Goal: Task Accomplishment & Management: Manage account settings

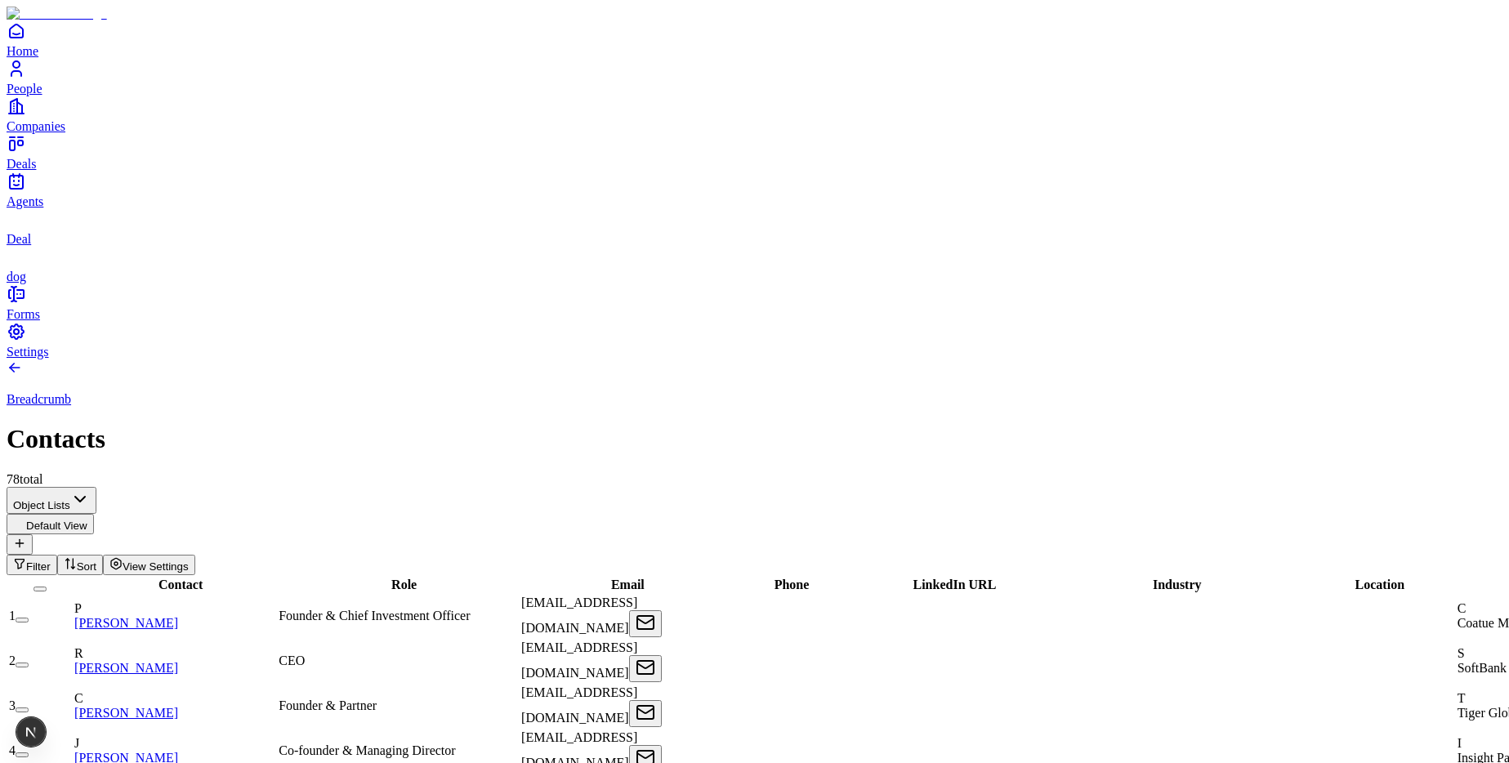
click at [189, 560] on span "View Settings" at bounding box center [156, 566] width 66 height 12
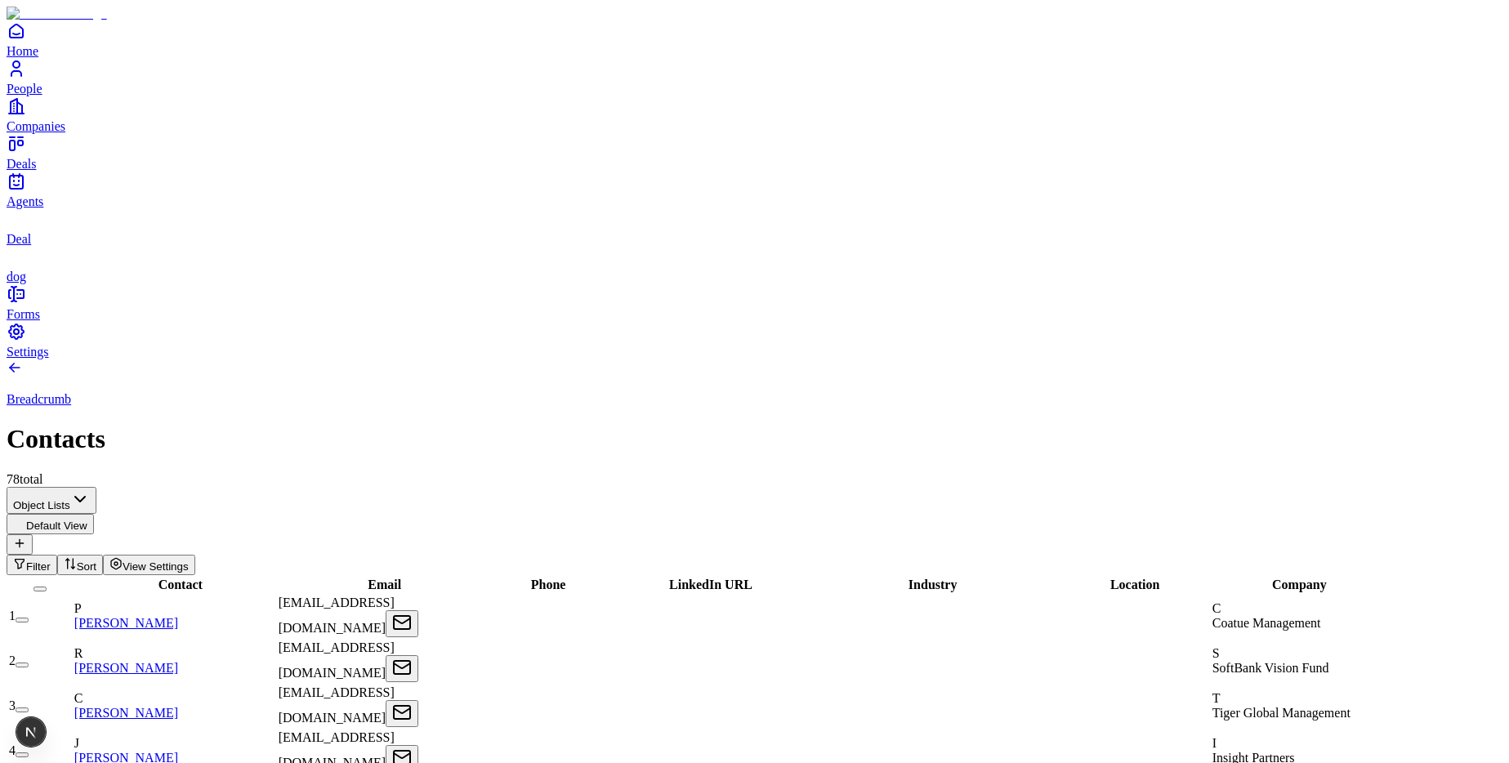
click at [189, 560] on span "View Settings" at bounding box center [156, 566] width 66 height 12
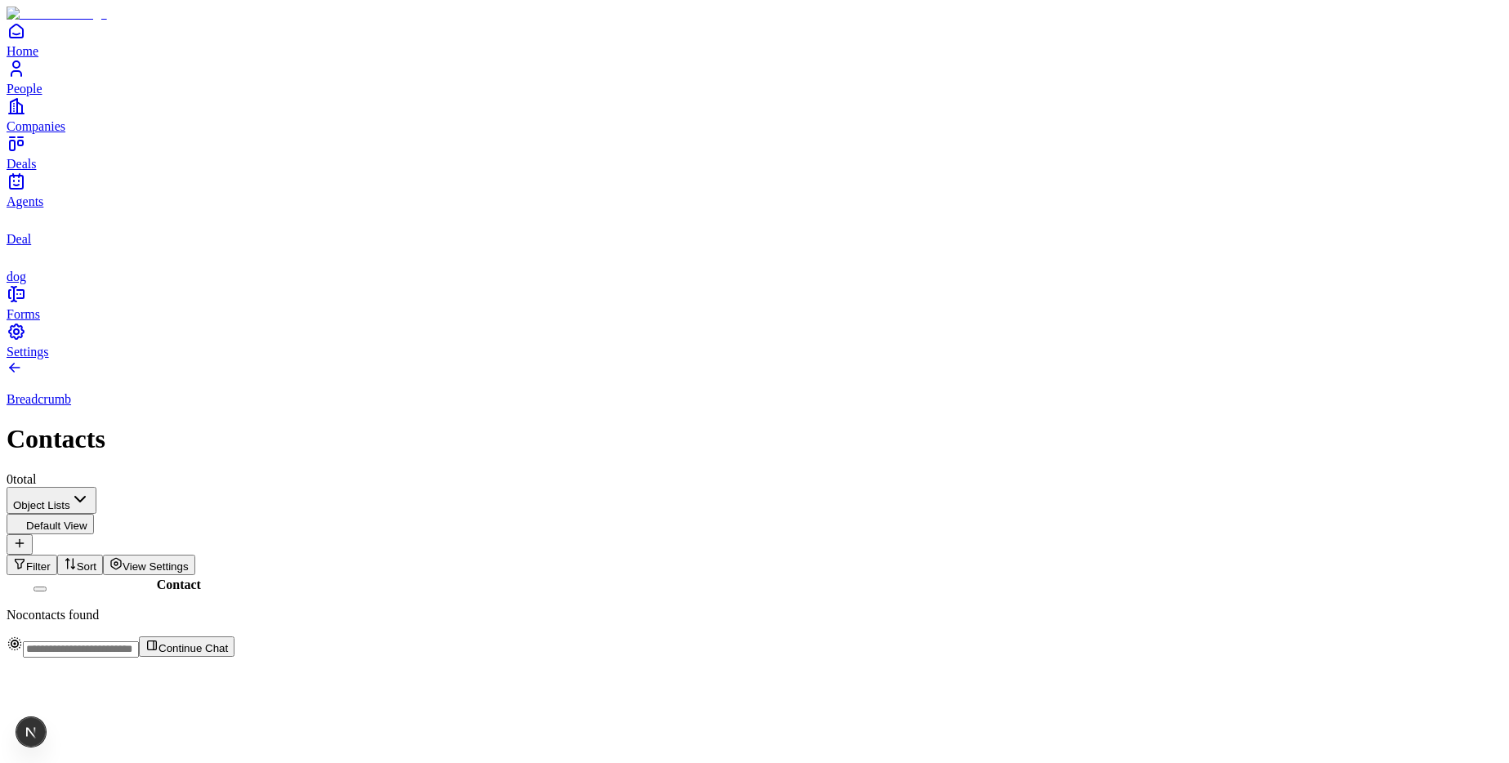
click at [189, 560] on span "View Settings" at bounding box center [156, 566] width 66 height 12
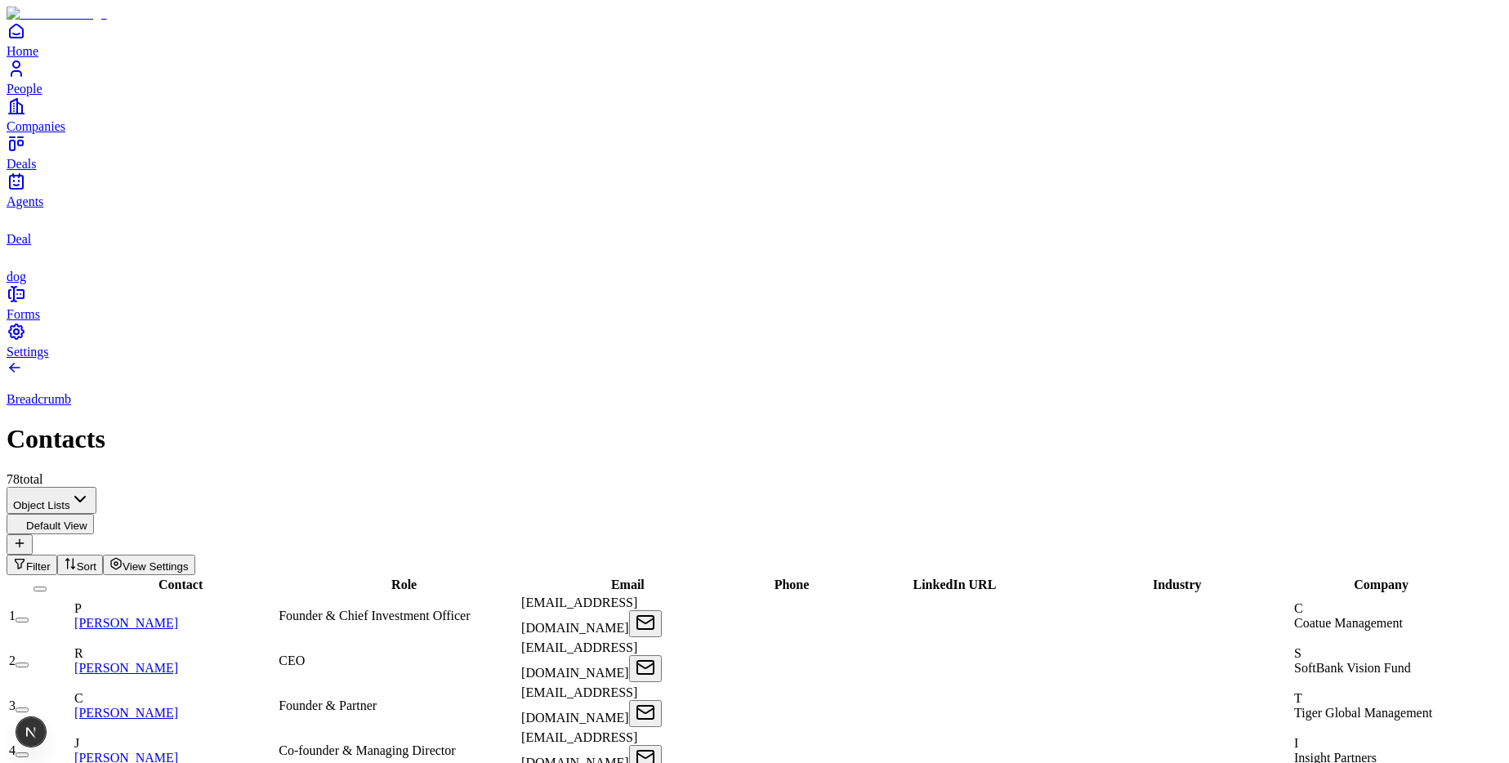
click at [189, 560] on span "View Settings" at bounding box center [156, 566] width 66 height 12
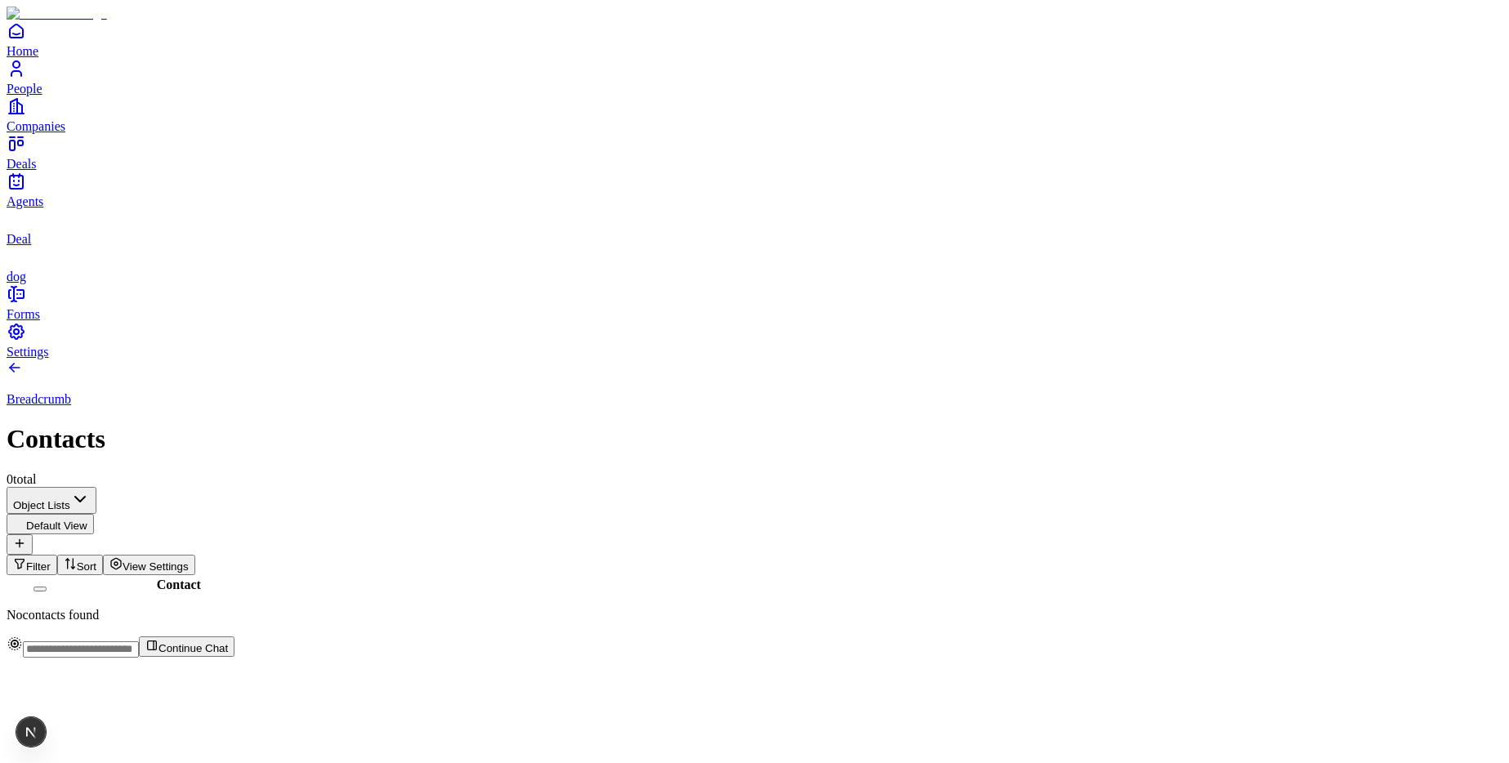
click at [189, 560] on span "View Settings" at bounding box center [156, 566] width 66 height 12
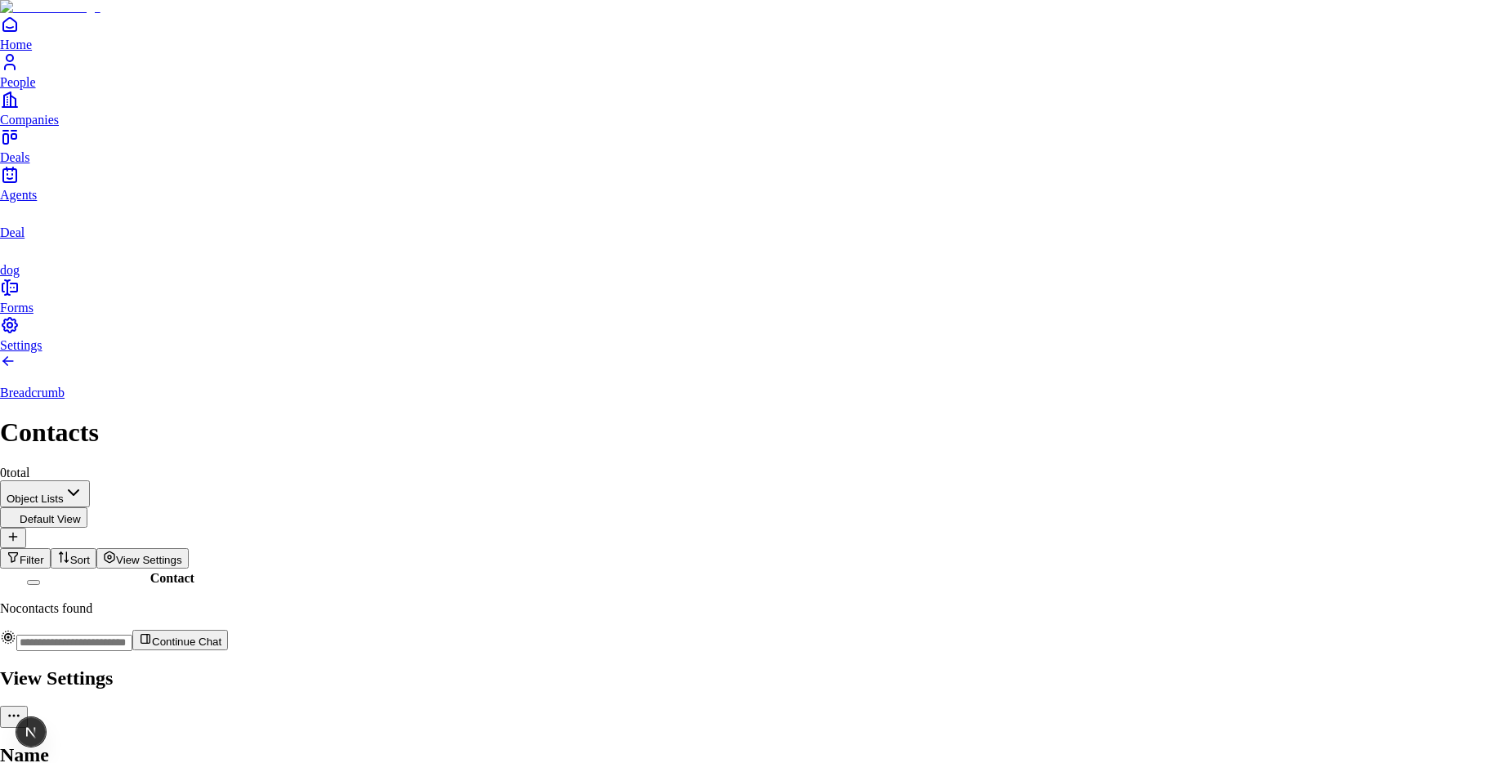
click at [416, 664] on div at bounding box center [754, 664] width 1509 height 0
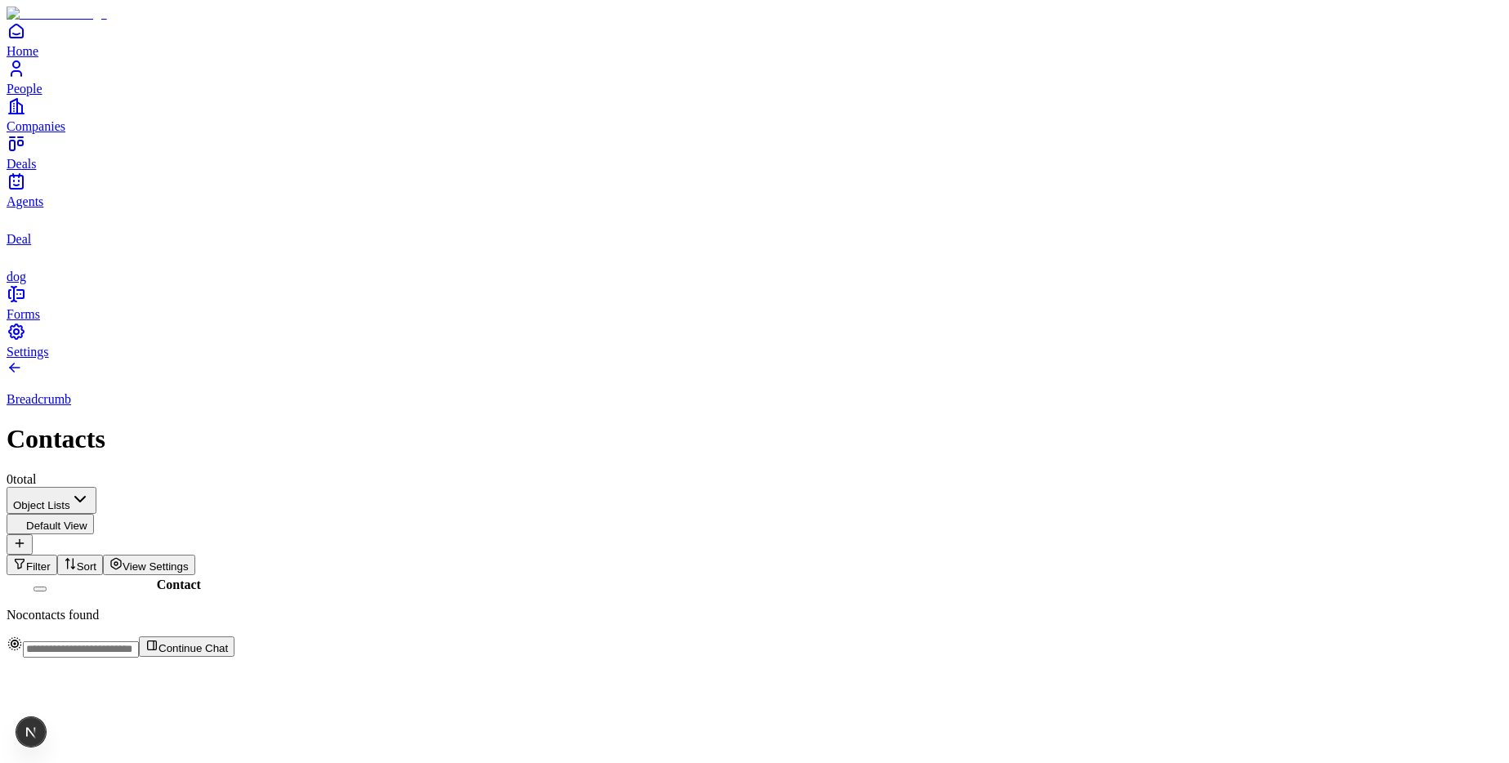
click at [26, 283] on span "dog" at bounding box center [17, 277] width 20 height 14
click at [189, 560] on span "View Settings" at bounding box center [156, 566] width 66 height 12
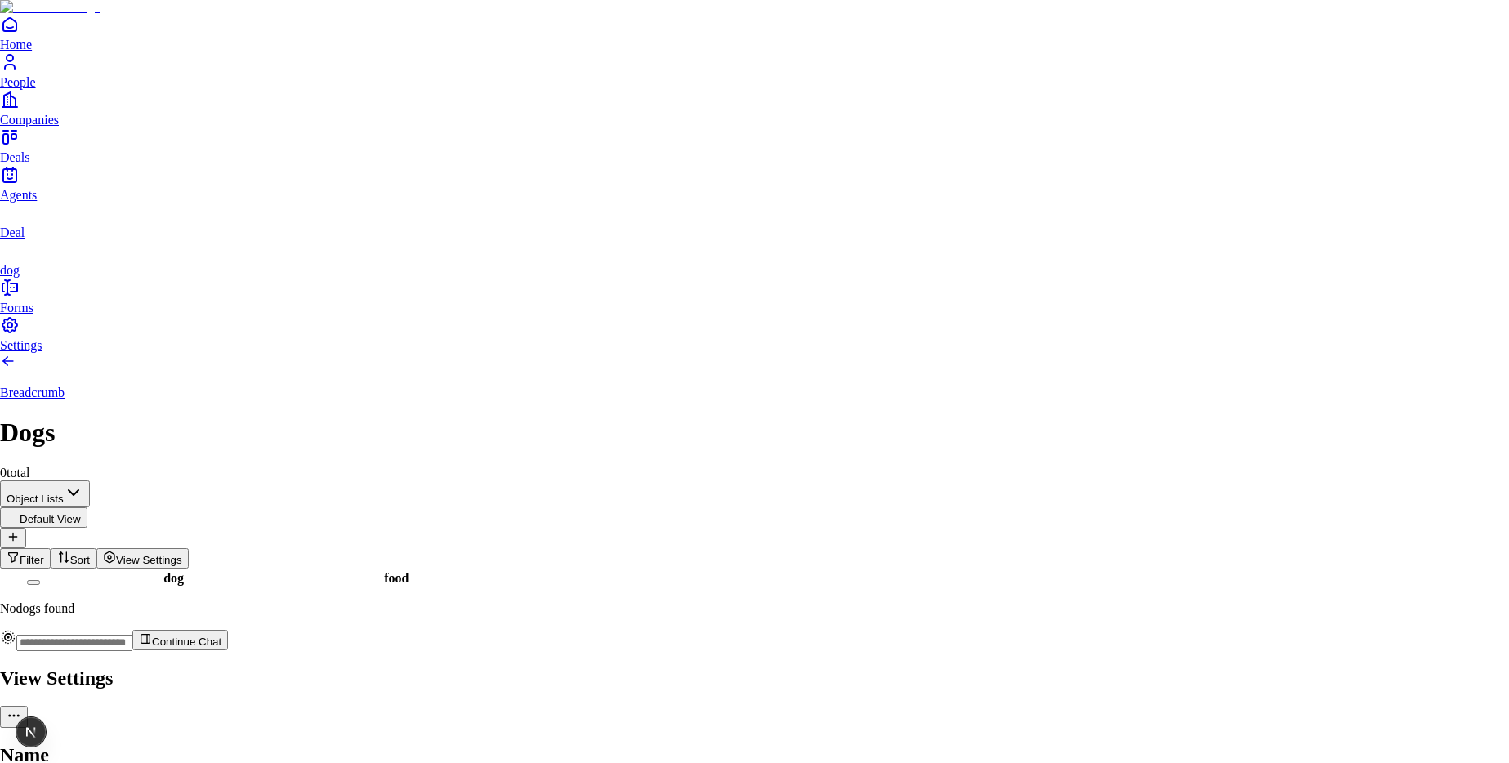
click at [816, 664] on div at bounding box center [754, 664] width 1509 height 0
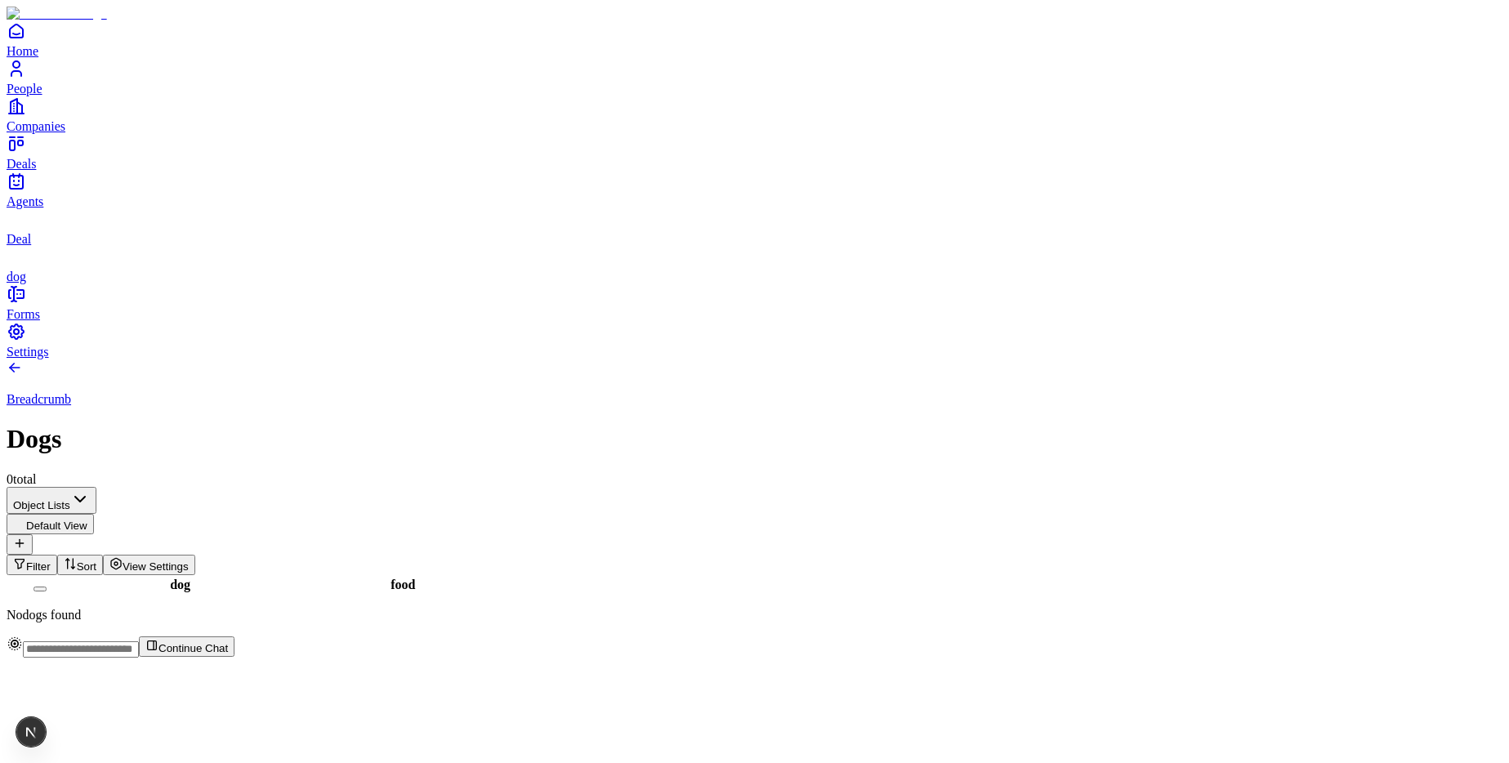
click at [31, 246] on span "Deal" at bounding box center [19, 239] width 25 height 14
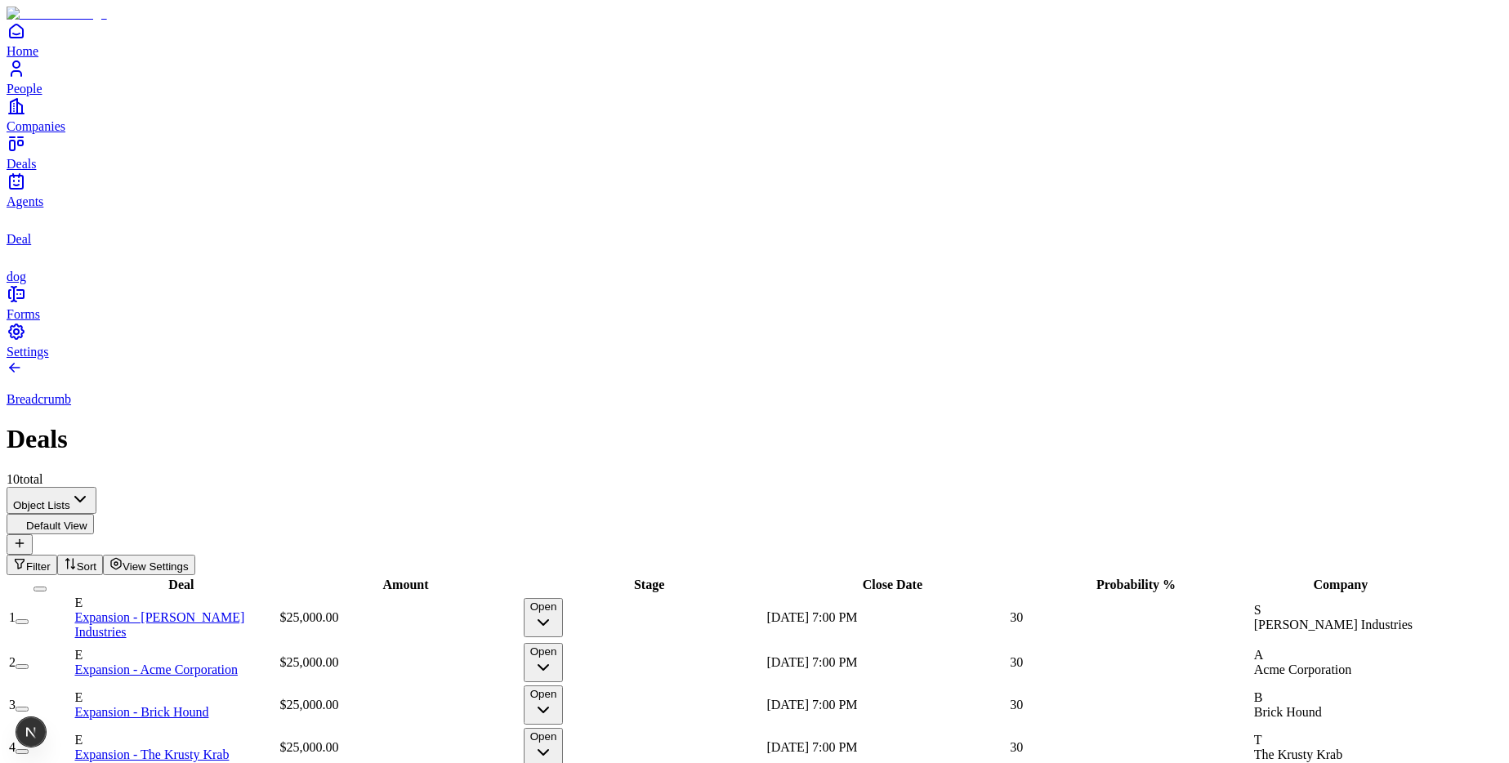
click at [26, 266] on icon "dogs" at bounding box center [17, 257] width 20 height 20
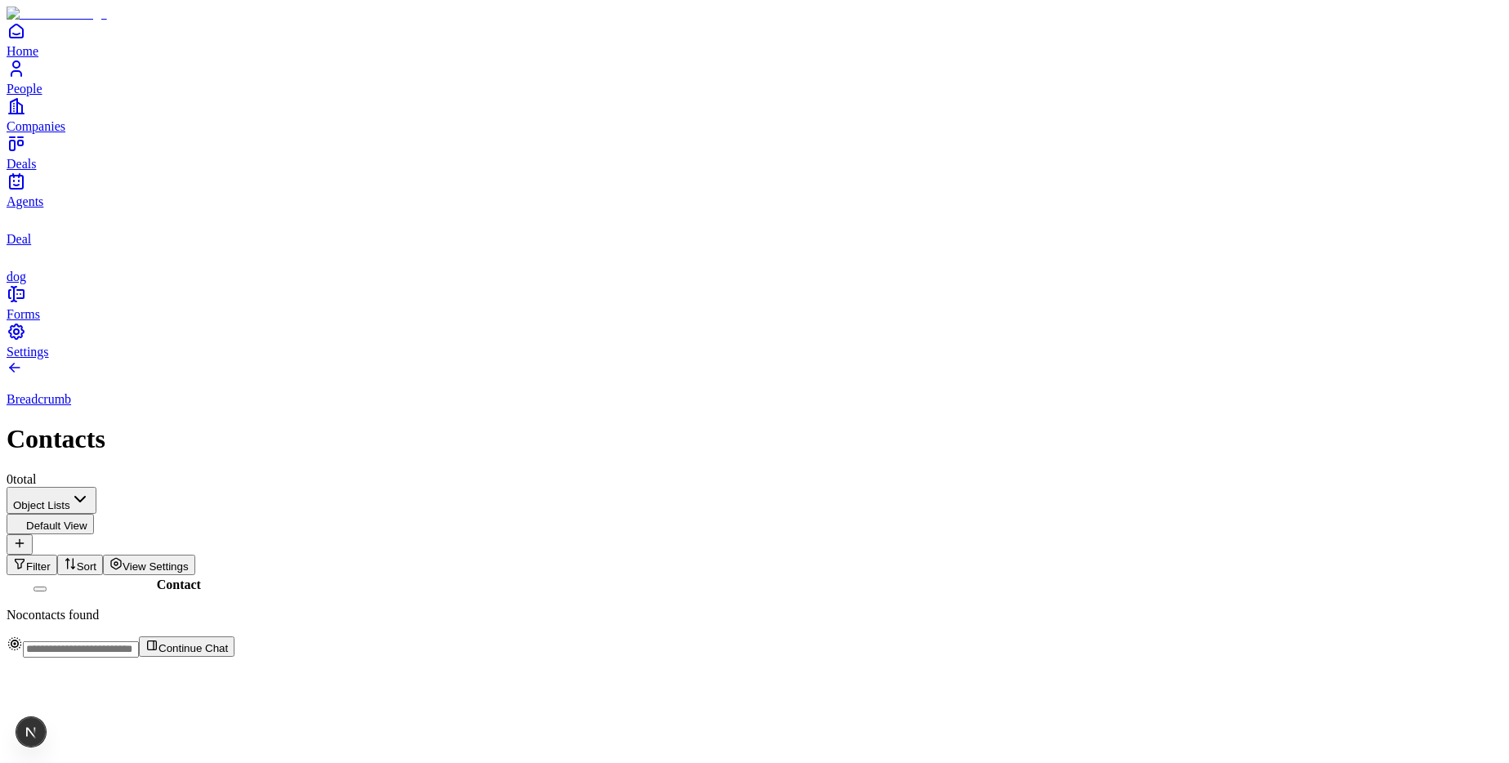
click at [787, 608] on p "No contacts found" at bounding box center [754, 615] width 1495 height 15
click at [189, 560] on span "View Settings" at bounding box center [156, 566] width 66 height 12
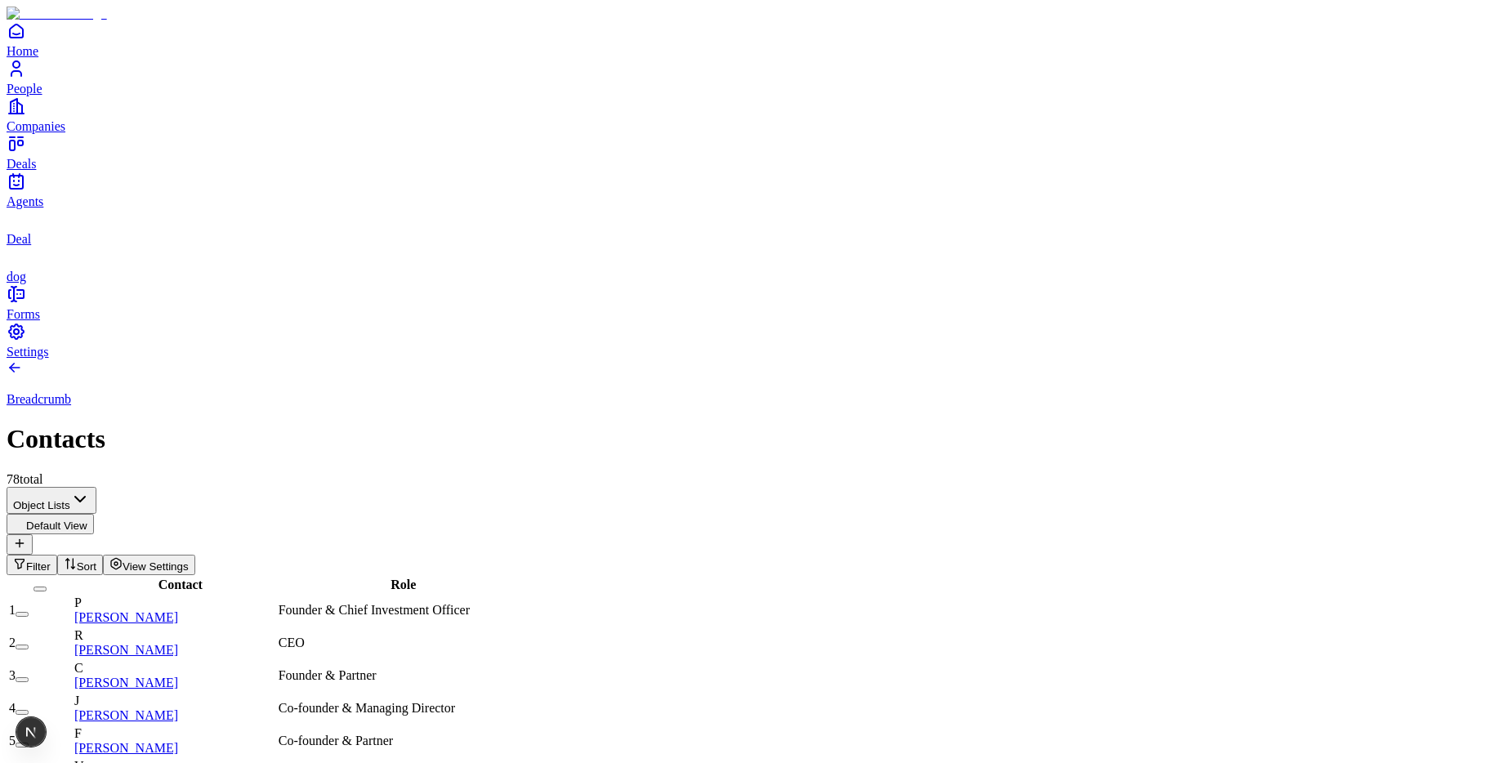
click at [189, 560] on span "View Settings" at bounding box center [156, 566] width 66 height 12
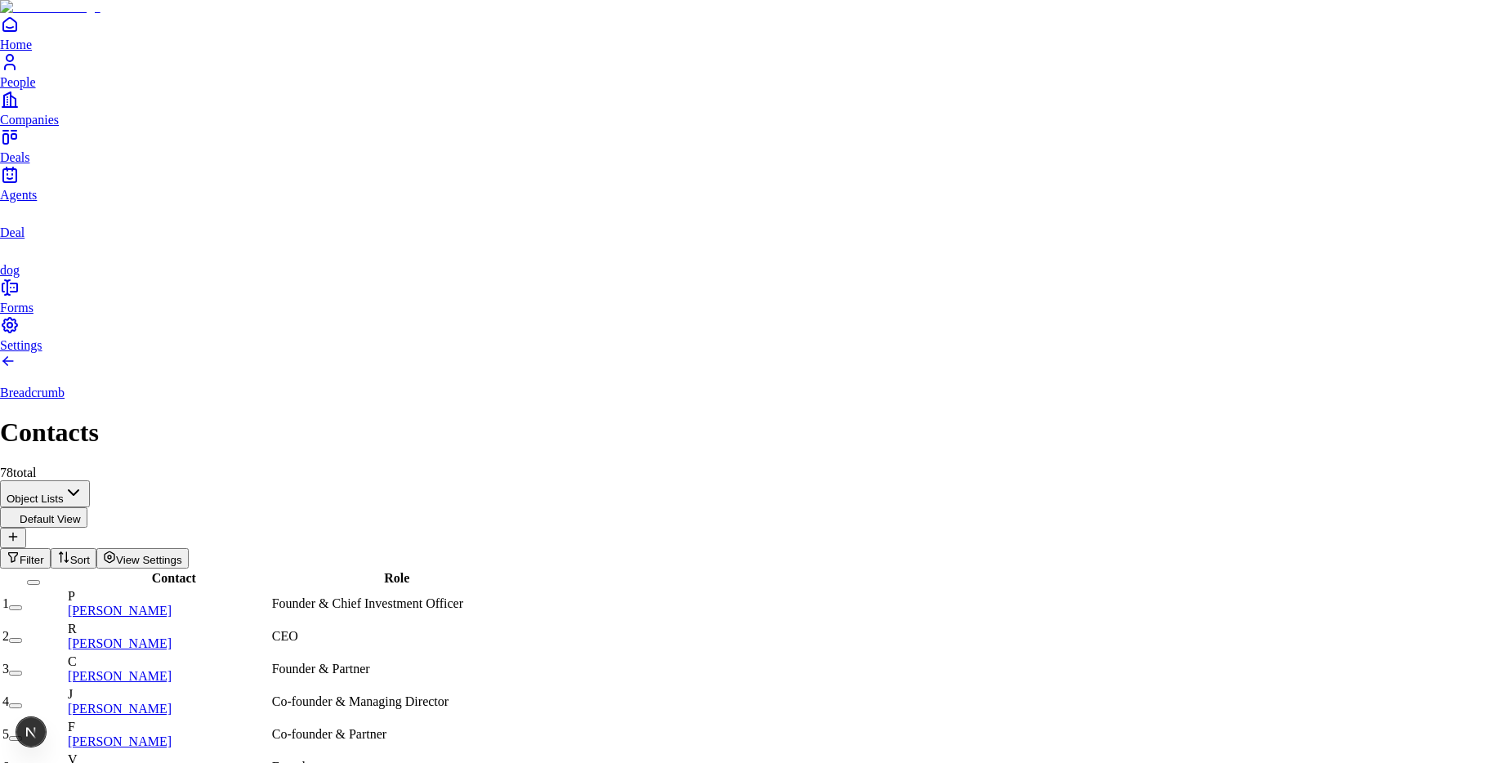
drag, startPoint x: 1464, startPoint y: 409, endPoint x: 1463, endPoint y: 435, distance: 26.2
drag, startPoint x: 1462, startPoint y: 441, endPoint x: 1464, endPoint y: 456, distance: 14.9
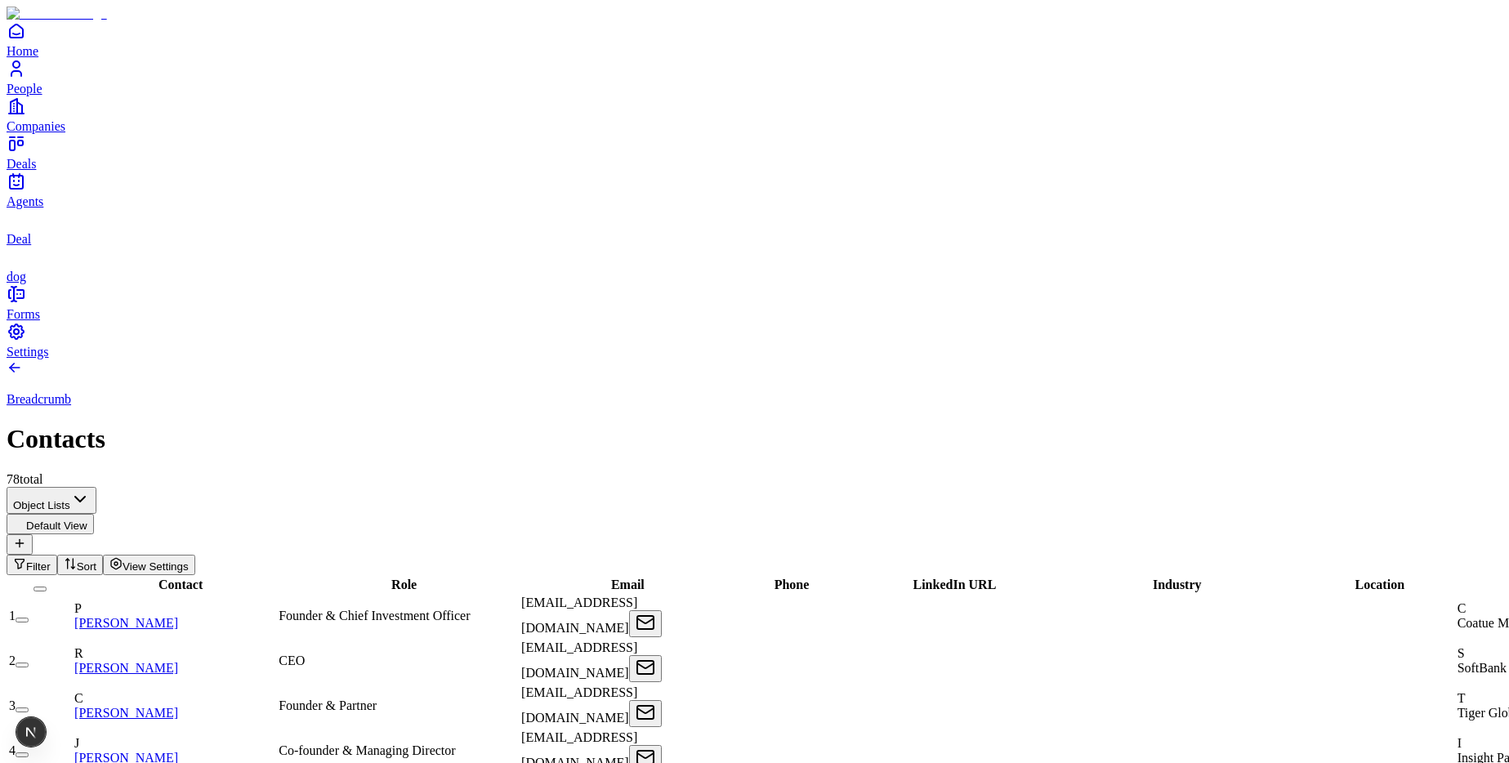
click at [189, 560] on span "View Settings" at bounding box center [156, 566] width 66 height 12
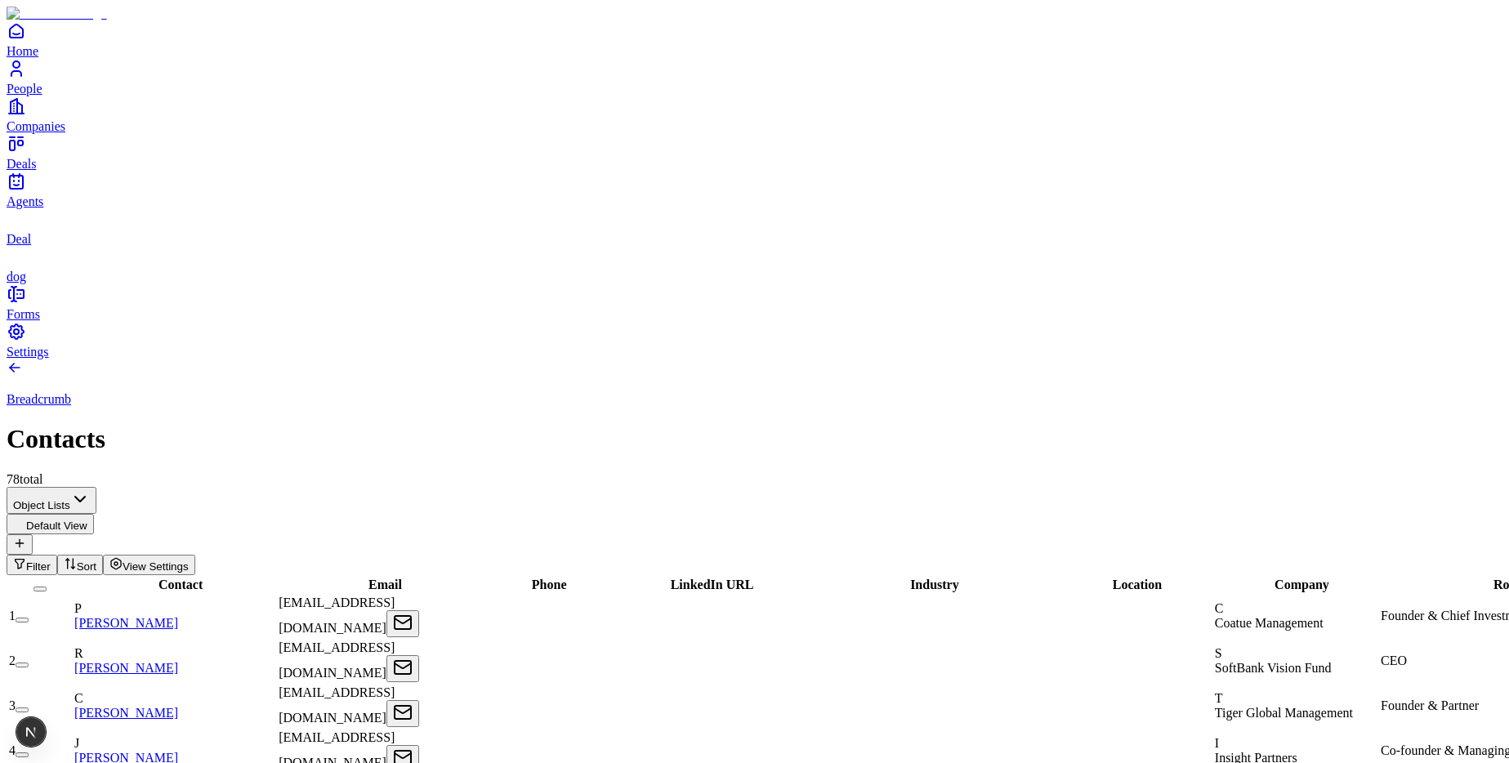
click at [189, 560] on span "View Settings" at bounding box center [156, 566] width 66 height 12
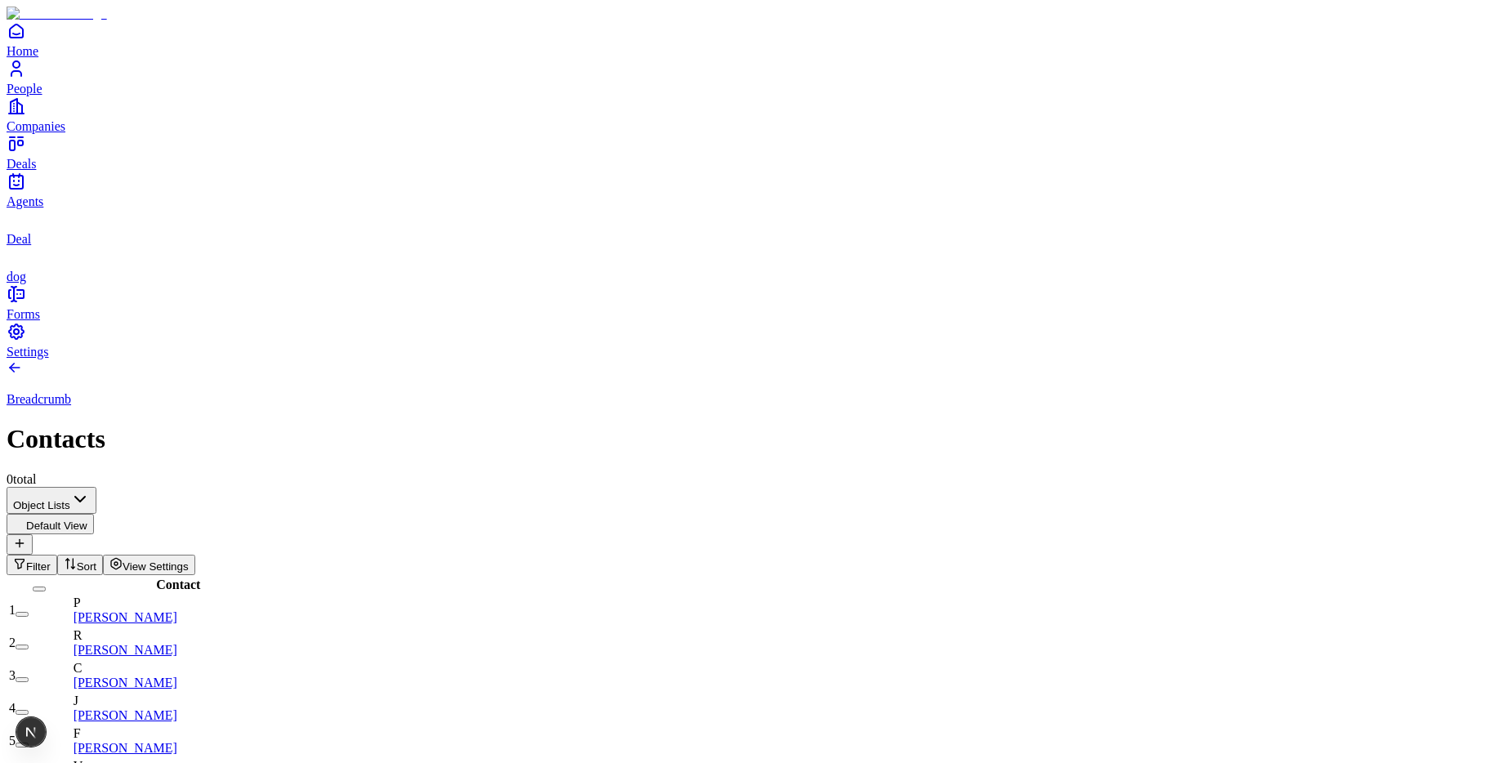
click at [189, 560] on span "View Settings" at bounding box center [156, 566] width 66 height 12
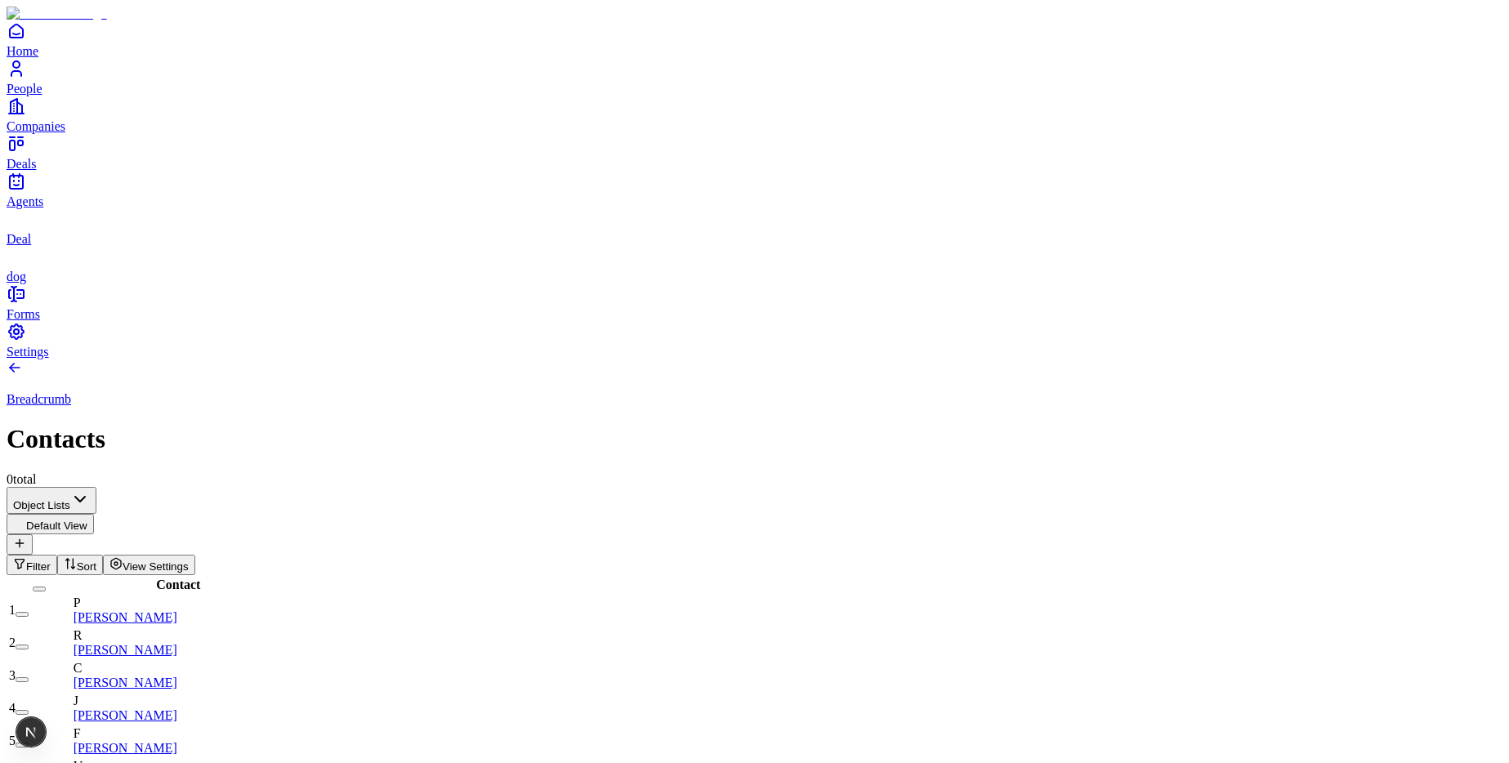
click at [195, 555] on button "View Settings" at bounding box center [149, 565] width 92 height 20
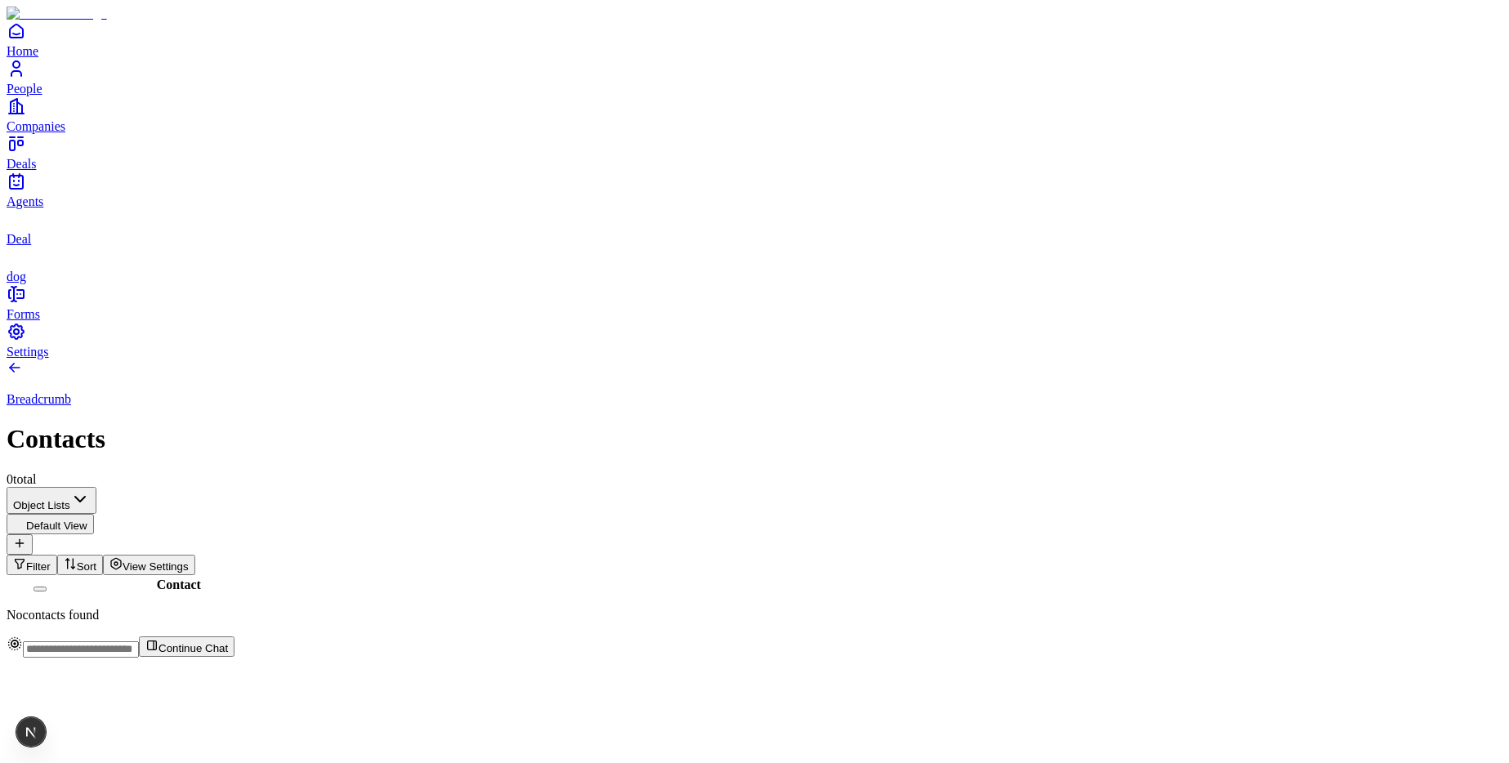
click at [189, 560] on span "View Settings" at bounding box center [156, 566] width 66 height 12
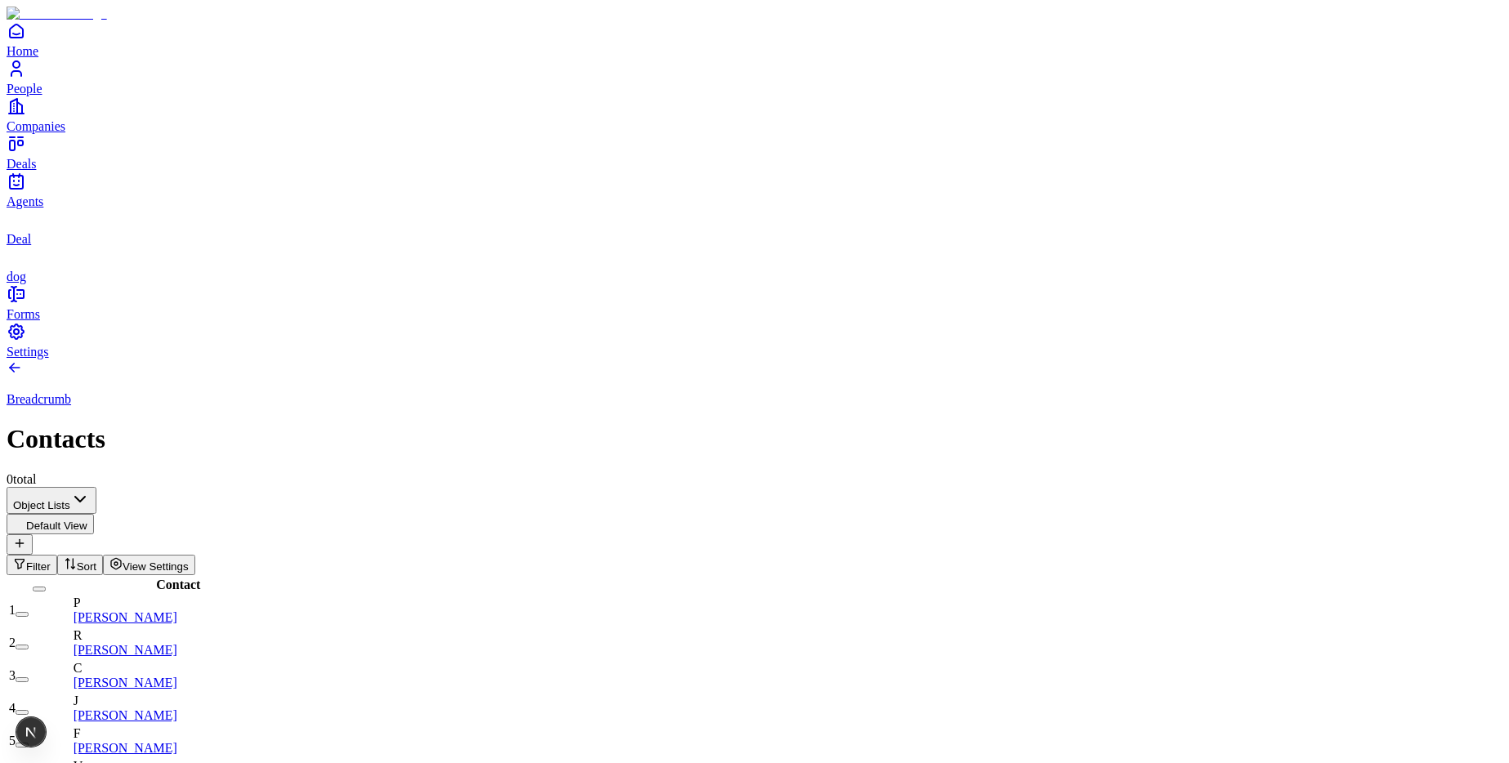
click at [189, 560] on span "View Settings" at bounding box center [156, 566] width 66 height 12
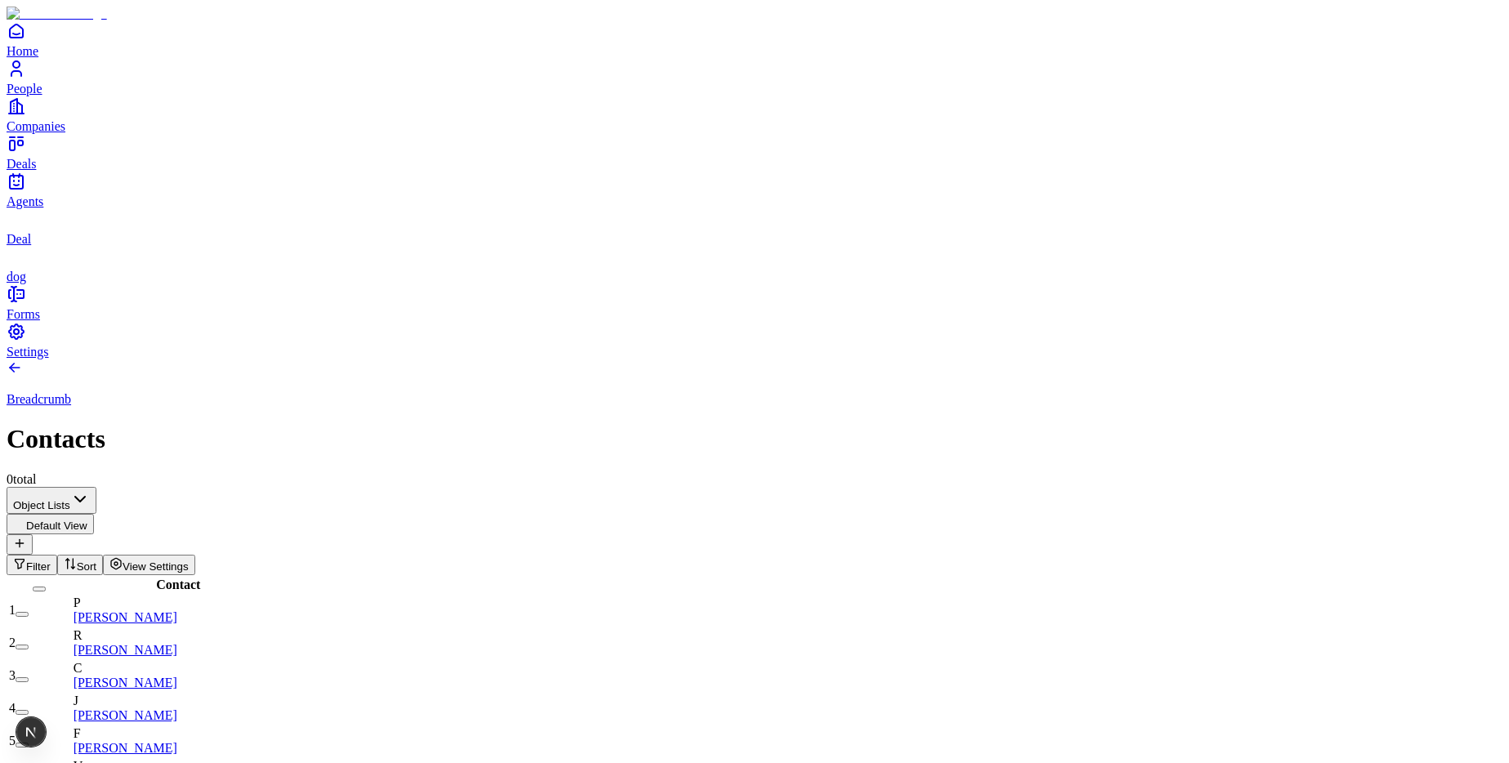
click at [189, 560] on span "View Settings" at bounding box center [156, 566] width 66 height 12
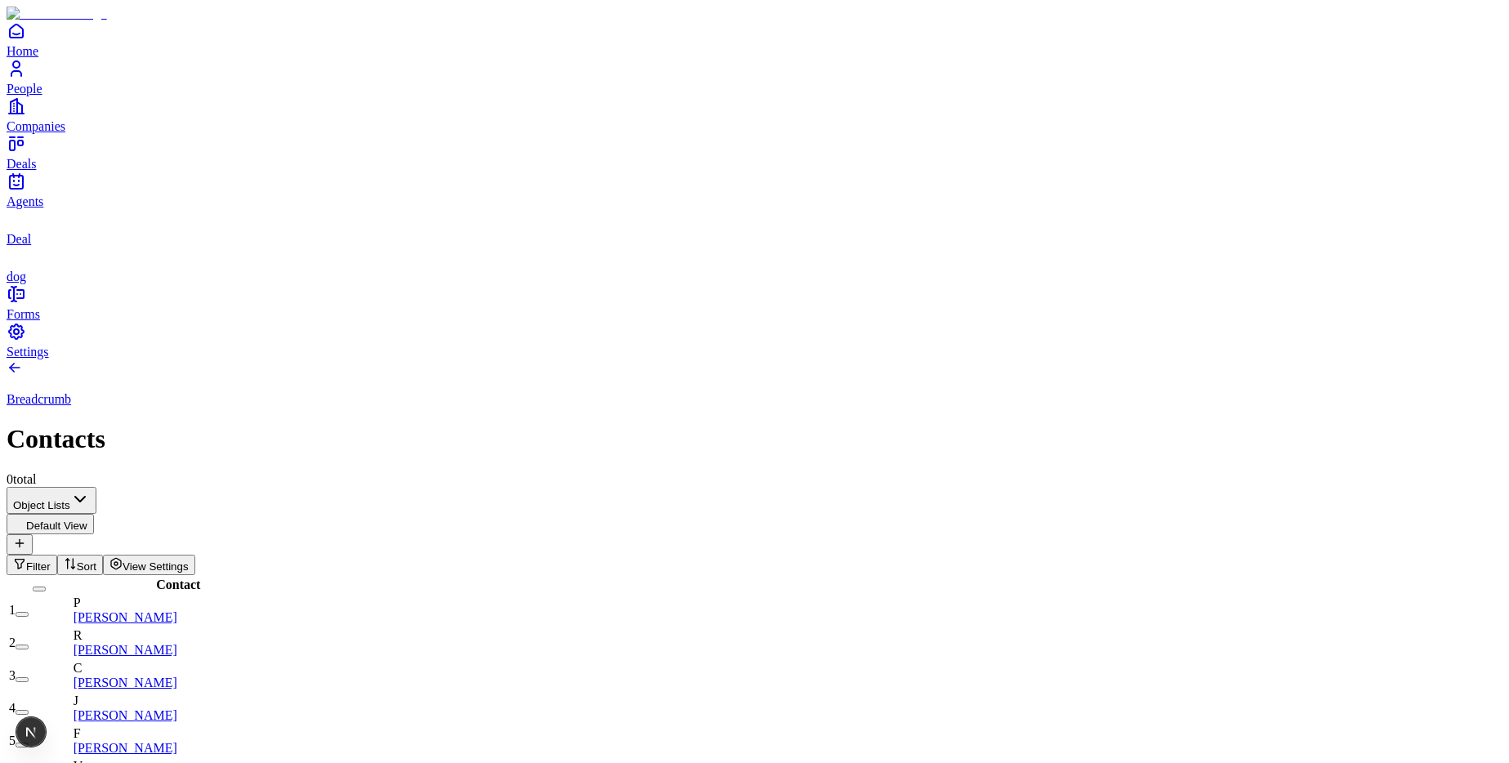
click at [195, 555] on button "View Settings" at bounding box center [149, 565] width 92 height 20
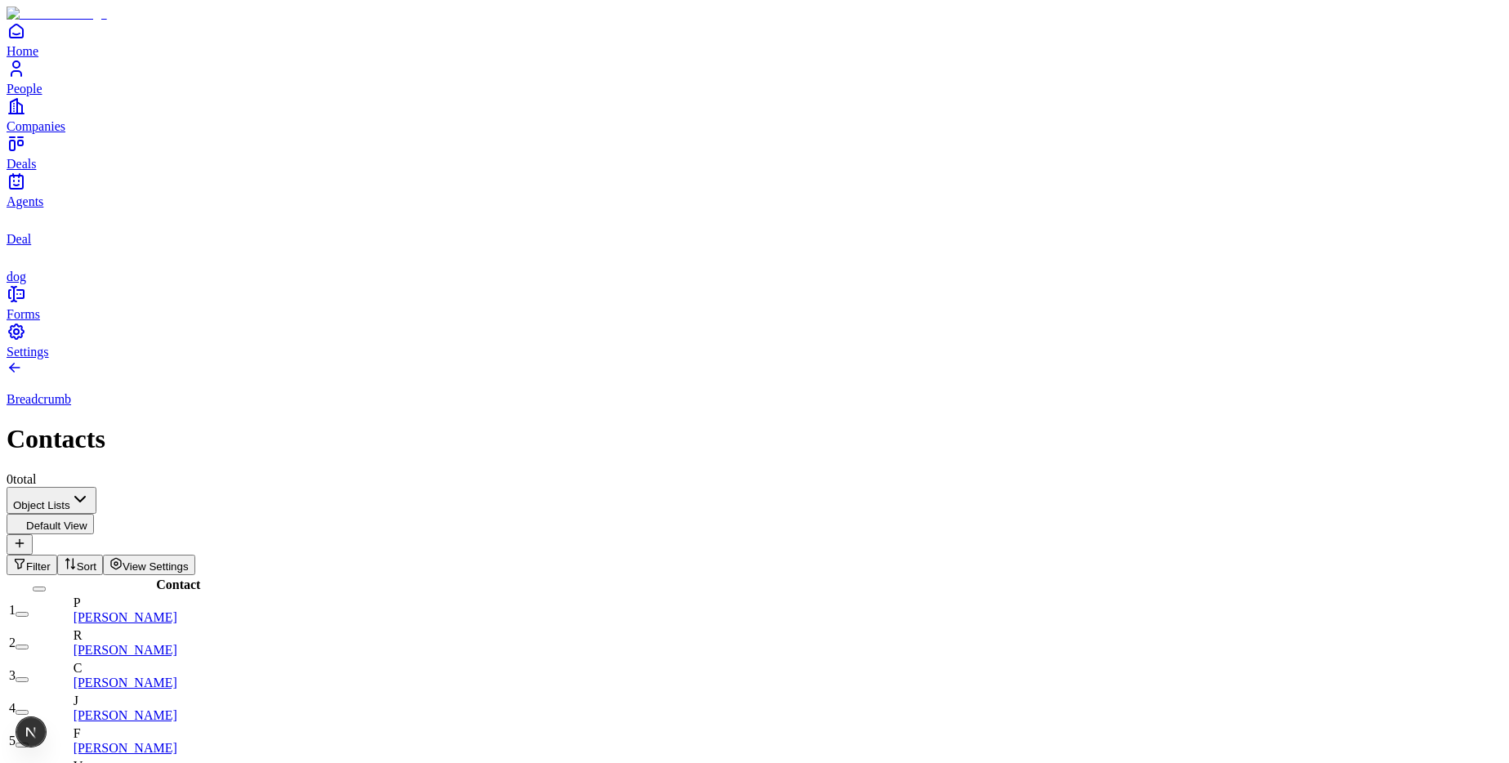
click at [189, 560] on span "View Settings" at bounding box center [156, 566] width 66 height 12
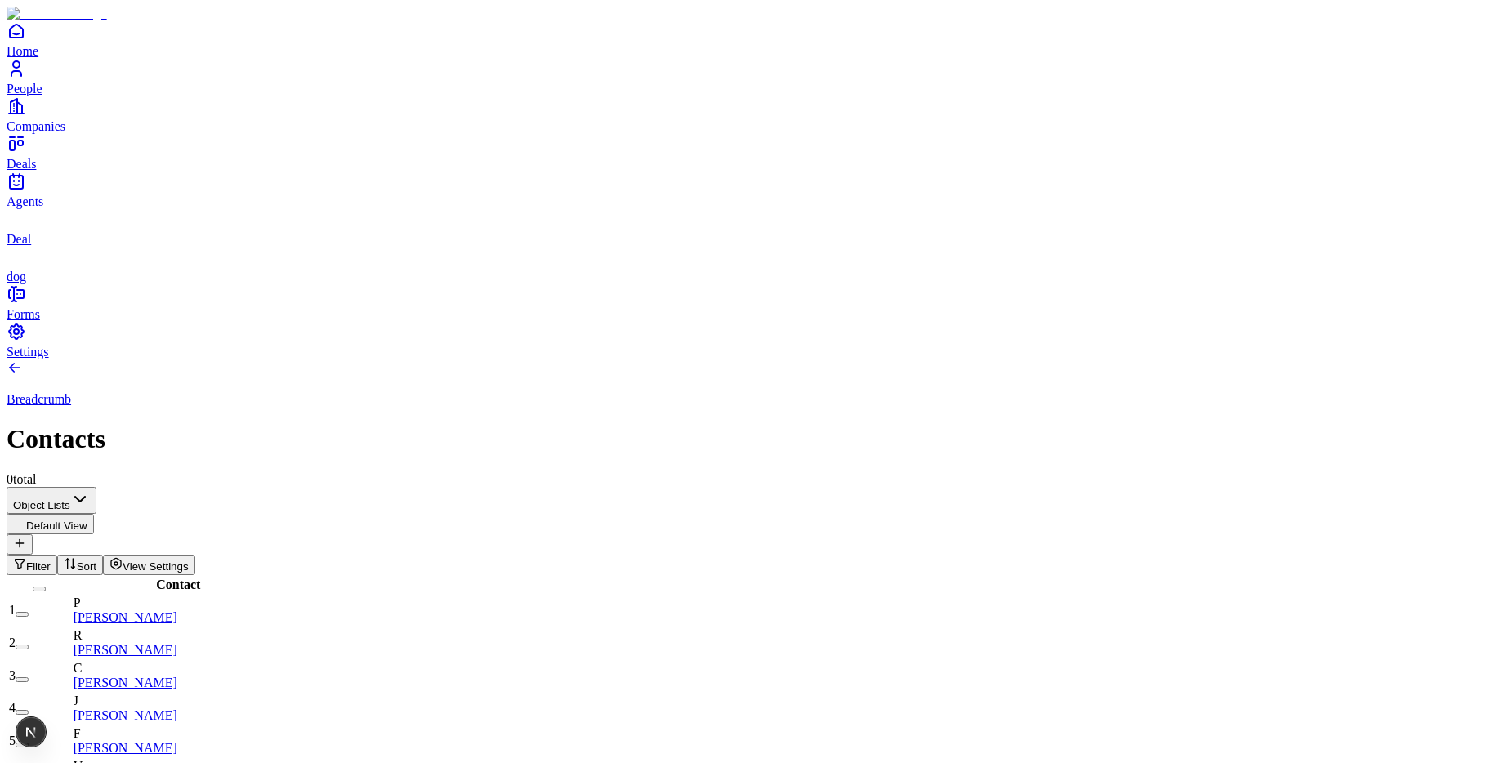
click at [189, 560] on span "View Settings" at bounding box center [156, 566] width 66 height 12
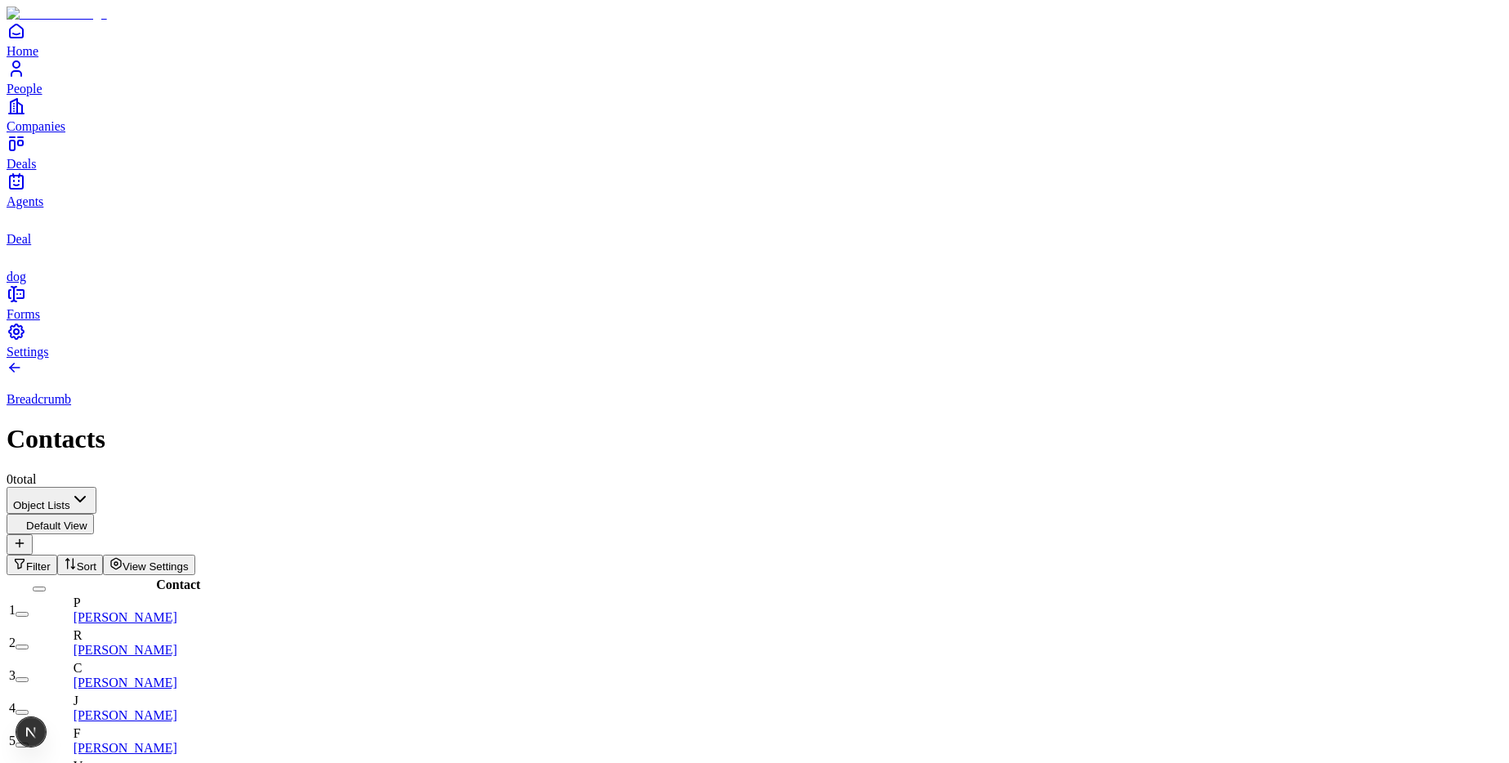
click at [189, 560] on span "View Settings" at bounding box center [156, 566] width 66 height 12
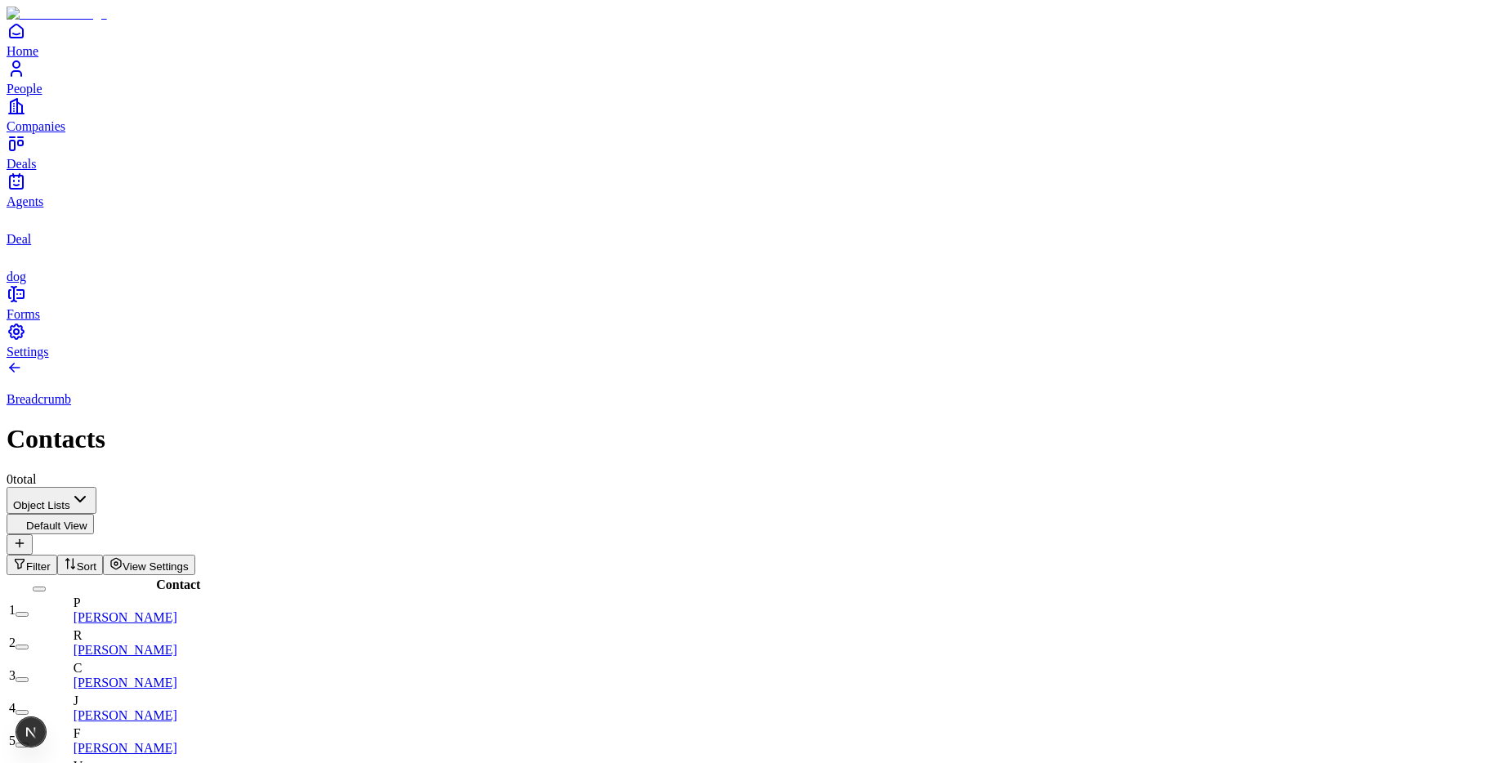
click at [189, 560] on span "View Settings" at bounding box center [156, 566] width 66 height 12
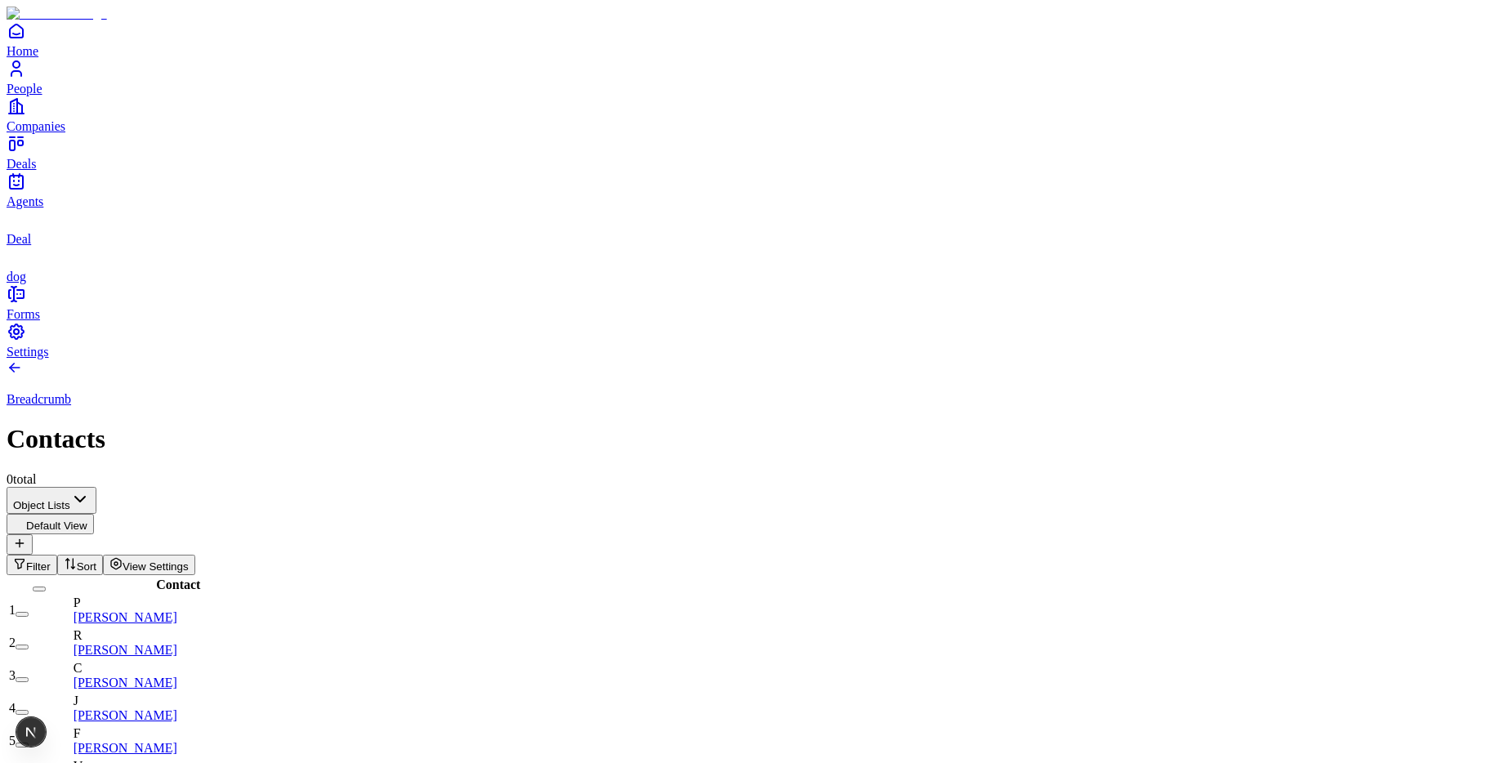
click at [189, 560] on span "View Settings" at bounding box center [156, 566] width 66 height 12
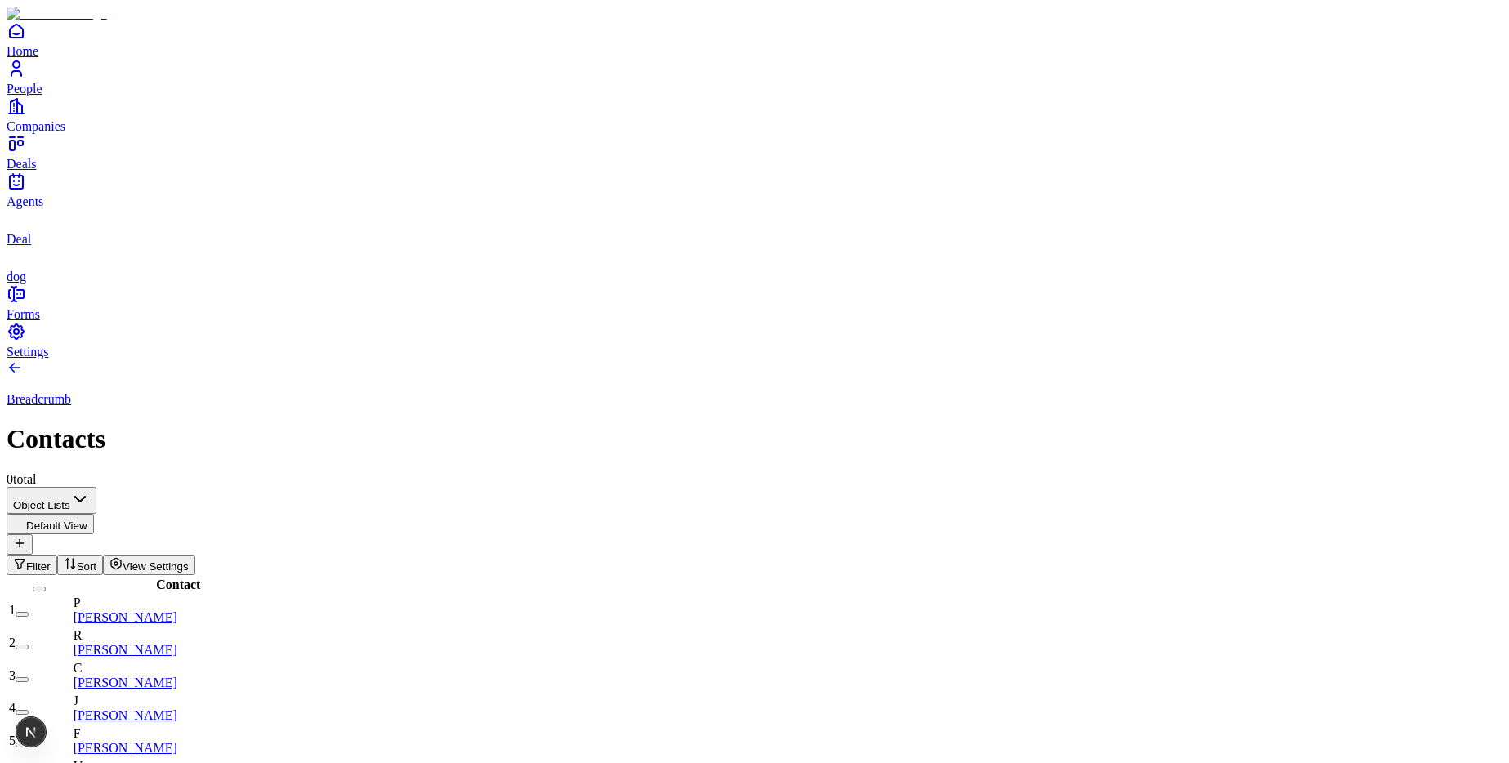
click at [189, 560] on span "View Settings" at bounding box center [156, 566] width 66 height 12
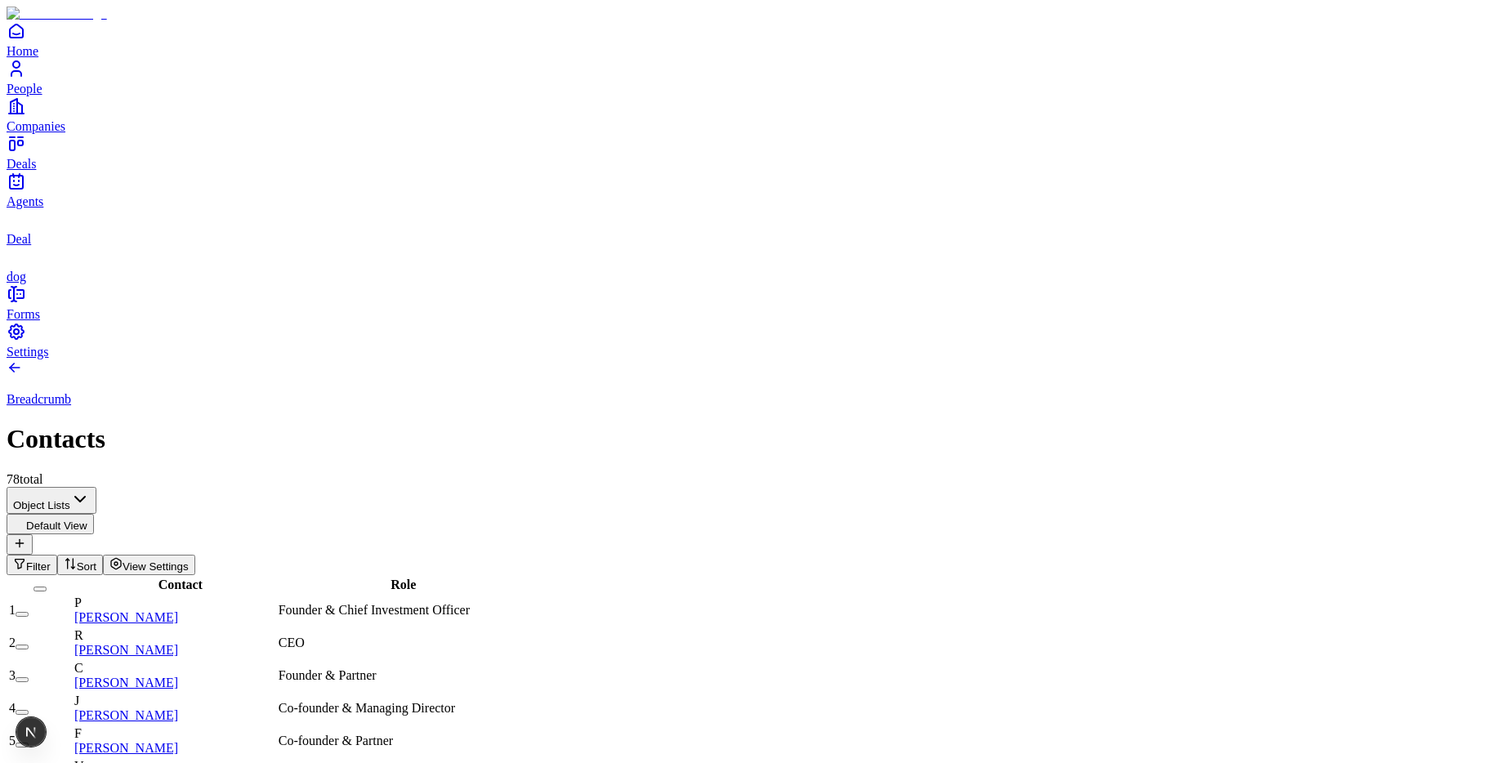
click at [189, 560] on span "View Settings" at bounding box center [156, 566] width 66 height 12
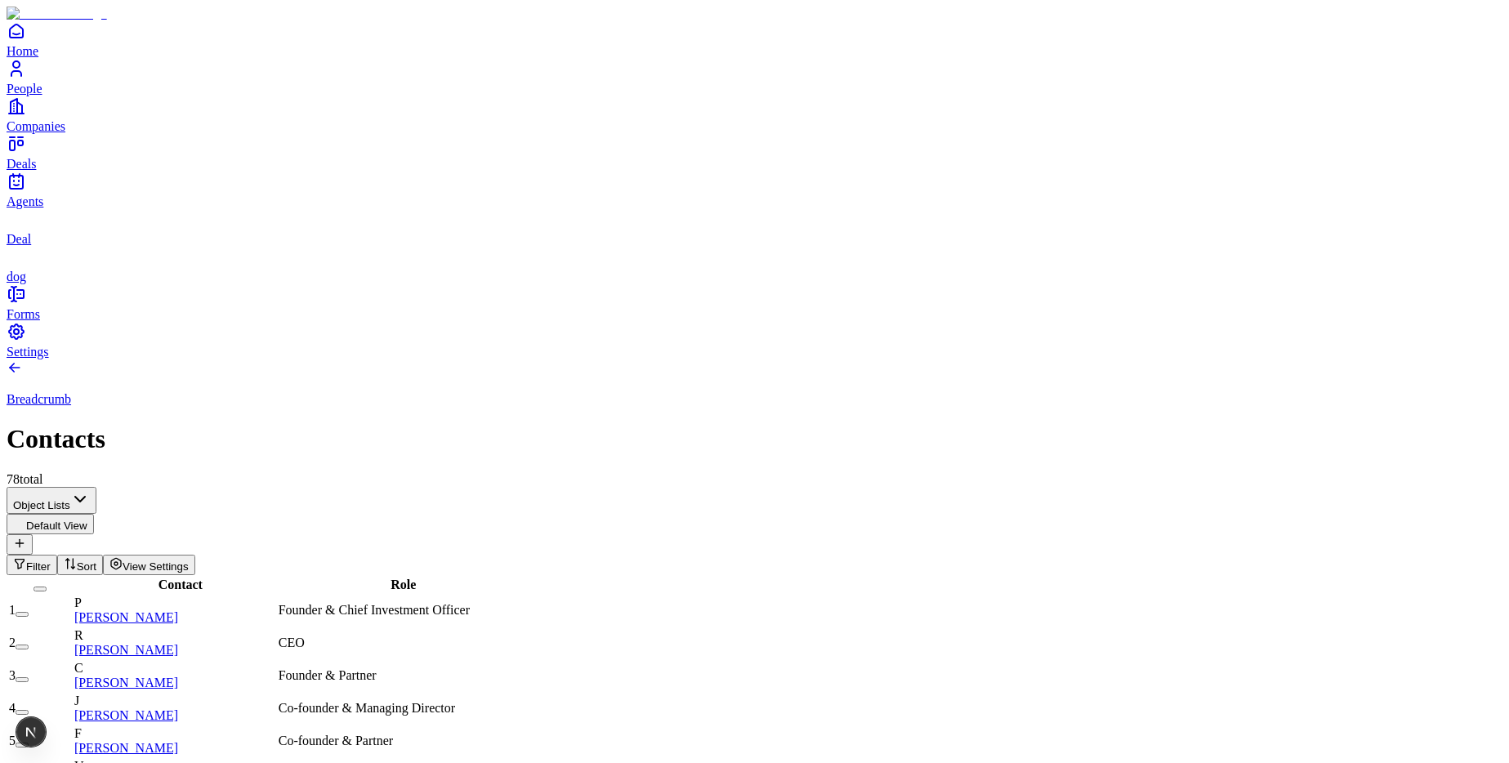
click at [189, 560] on span "View Settings" at bounding box center [156, 566] width 66 height 12
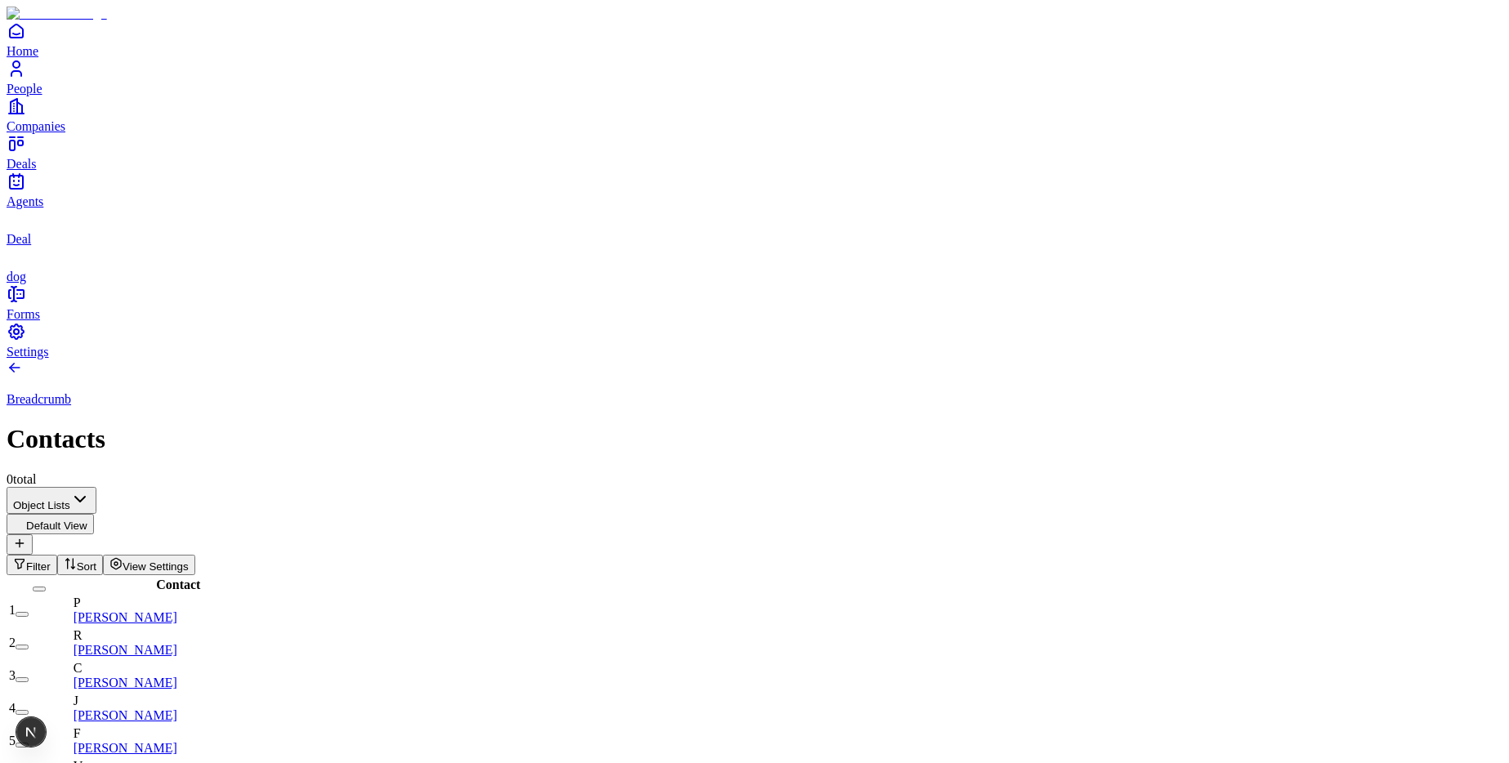
click at [189, 560] on span "View Settings" at bounding box center [156, 566] width 66 height 12
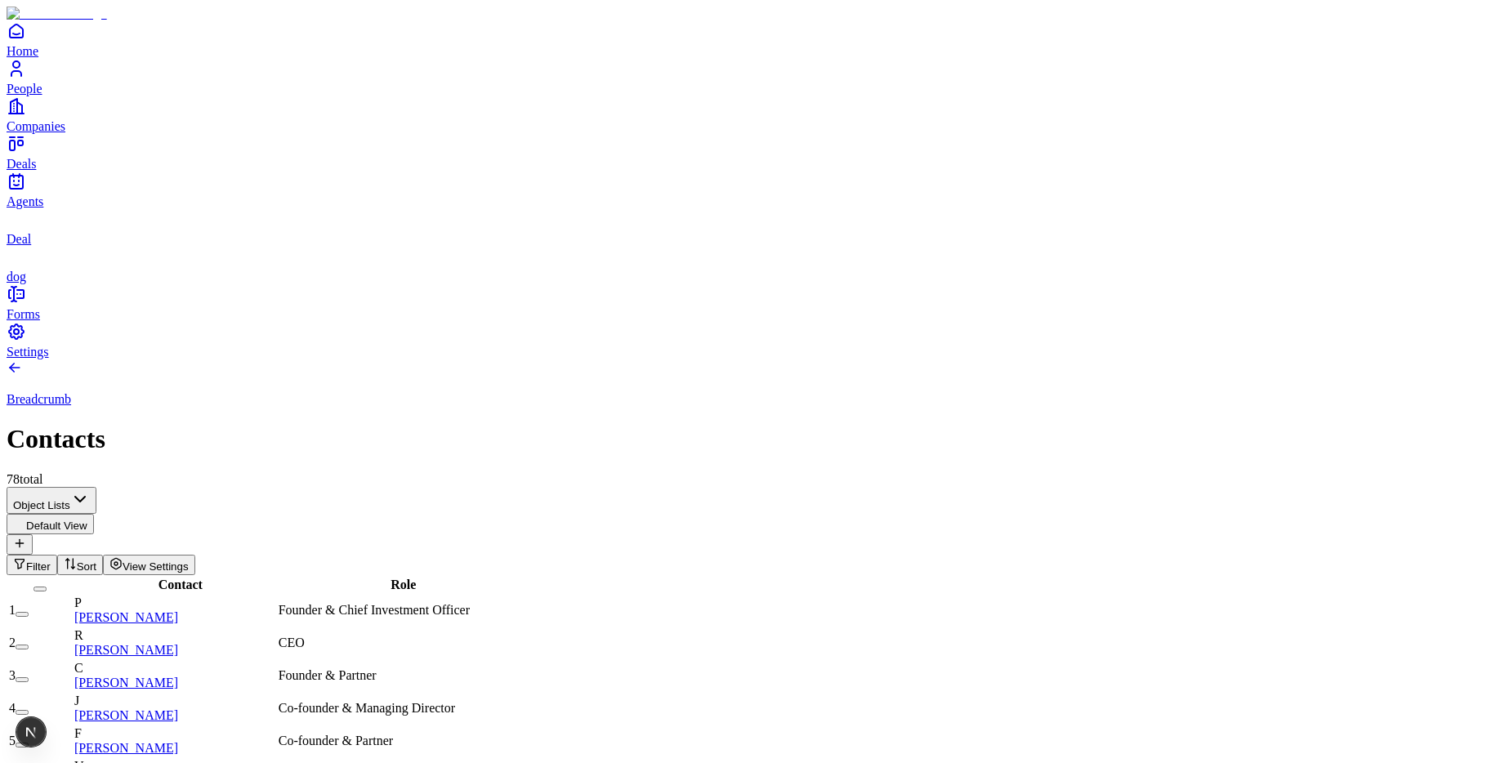
click at [189, 560] on span "View Settings" at bounding box center [156, 566] width 66 height 12
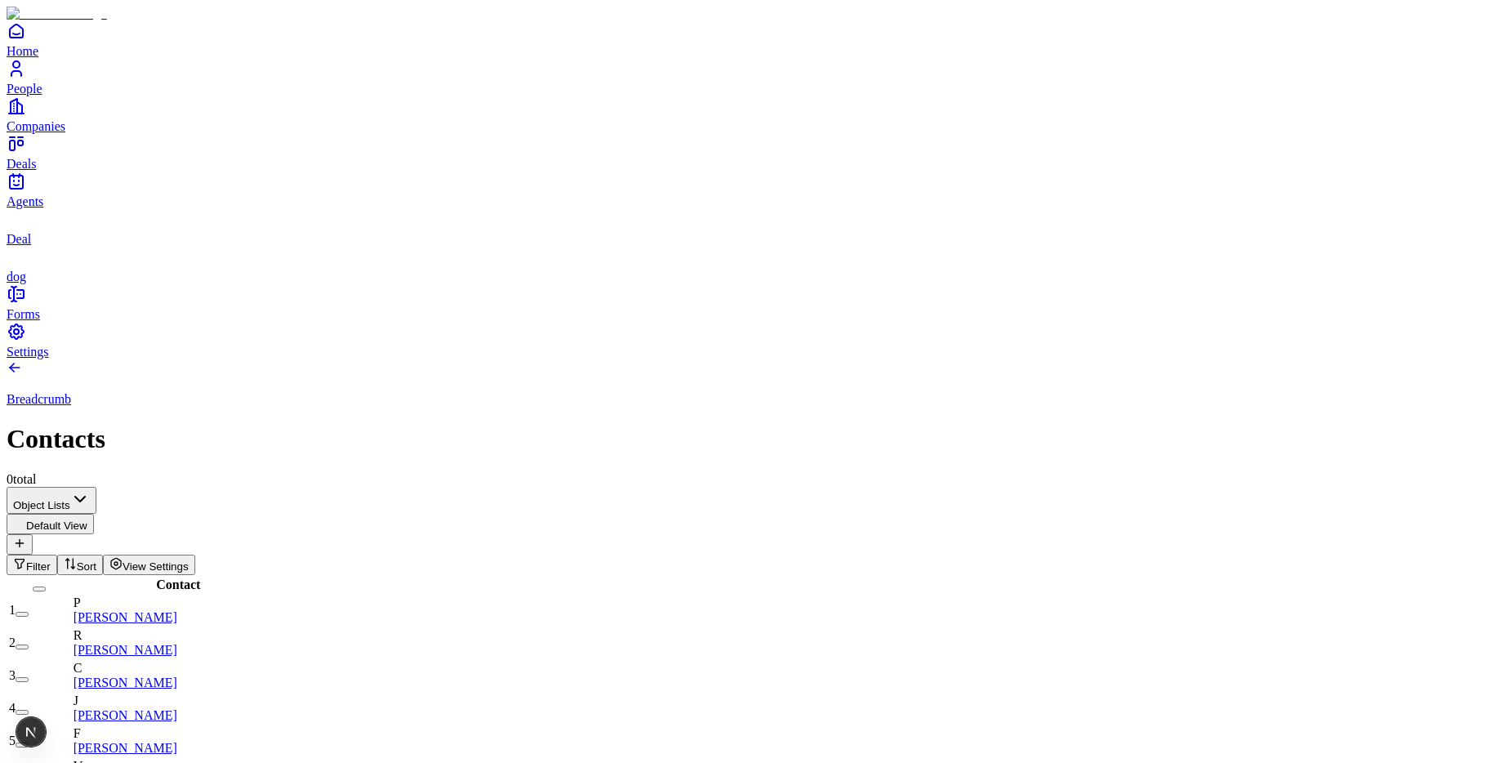
click at [189, 560] on span "View Settings" at bounding box center [156, 566] width 66 height 12
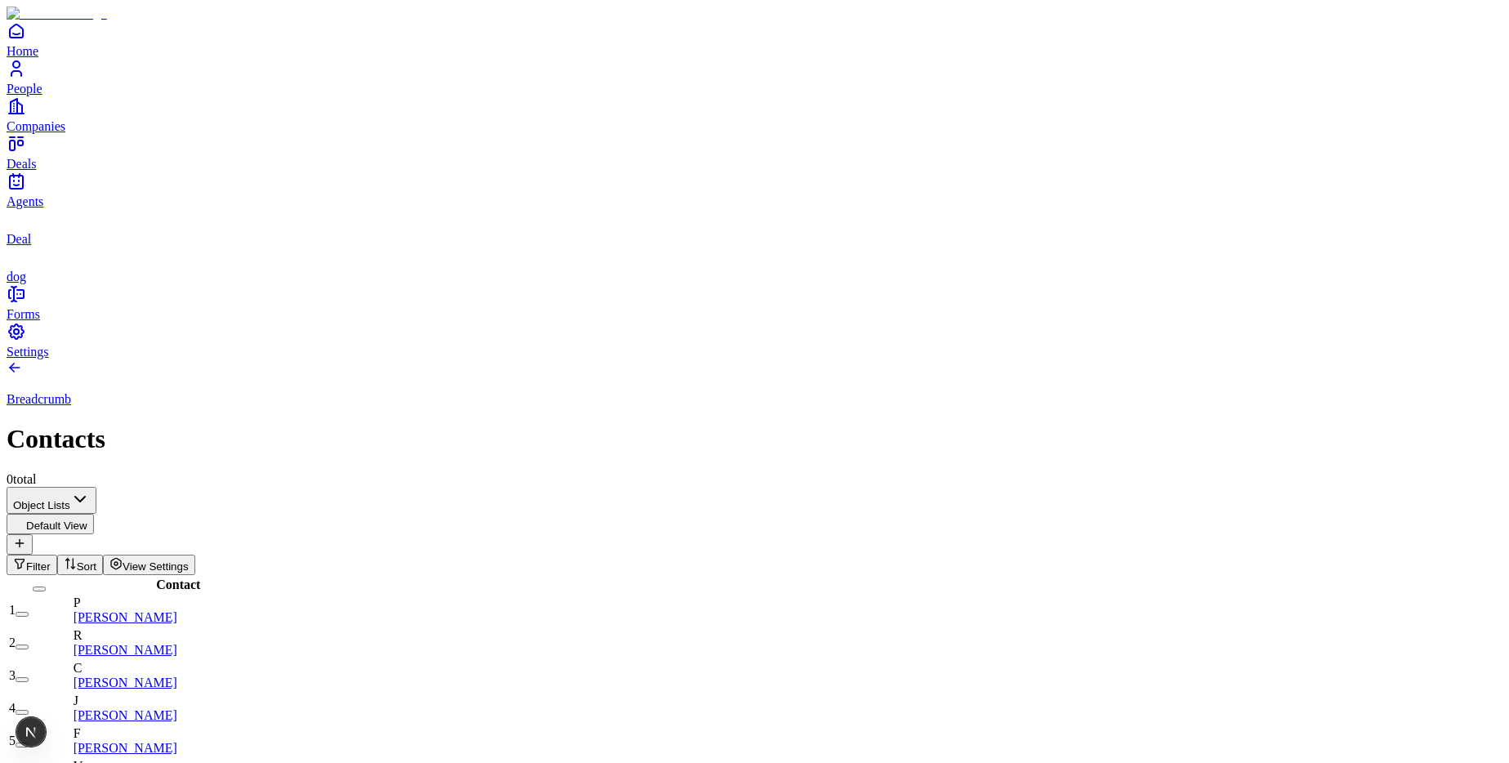
click at [189, 560] on span "View Settings" at bounding box center [156, 566] width 66 height 12
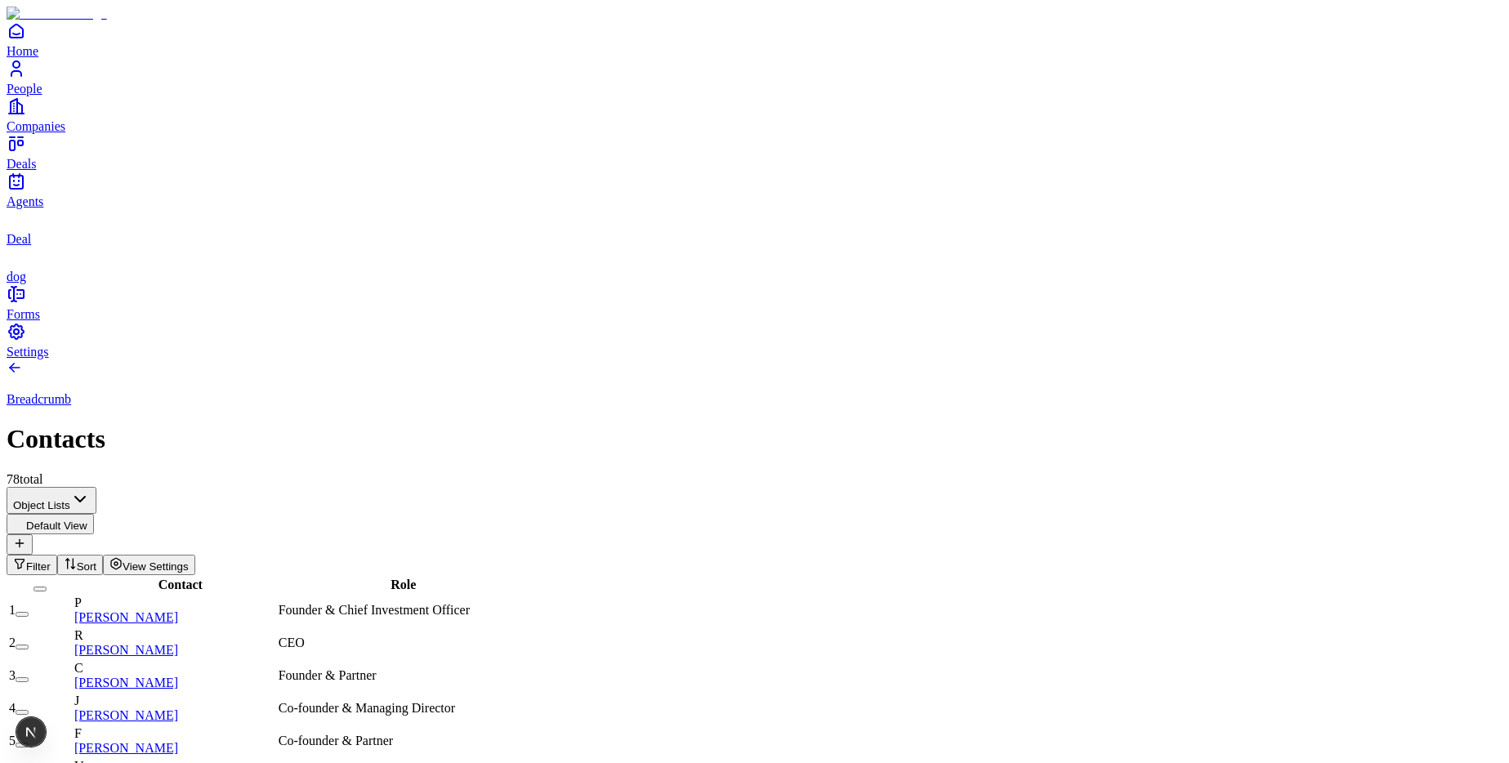
click at [189, 560] on span "View Settings" at bounding box center [156, 566] width 66 height 12
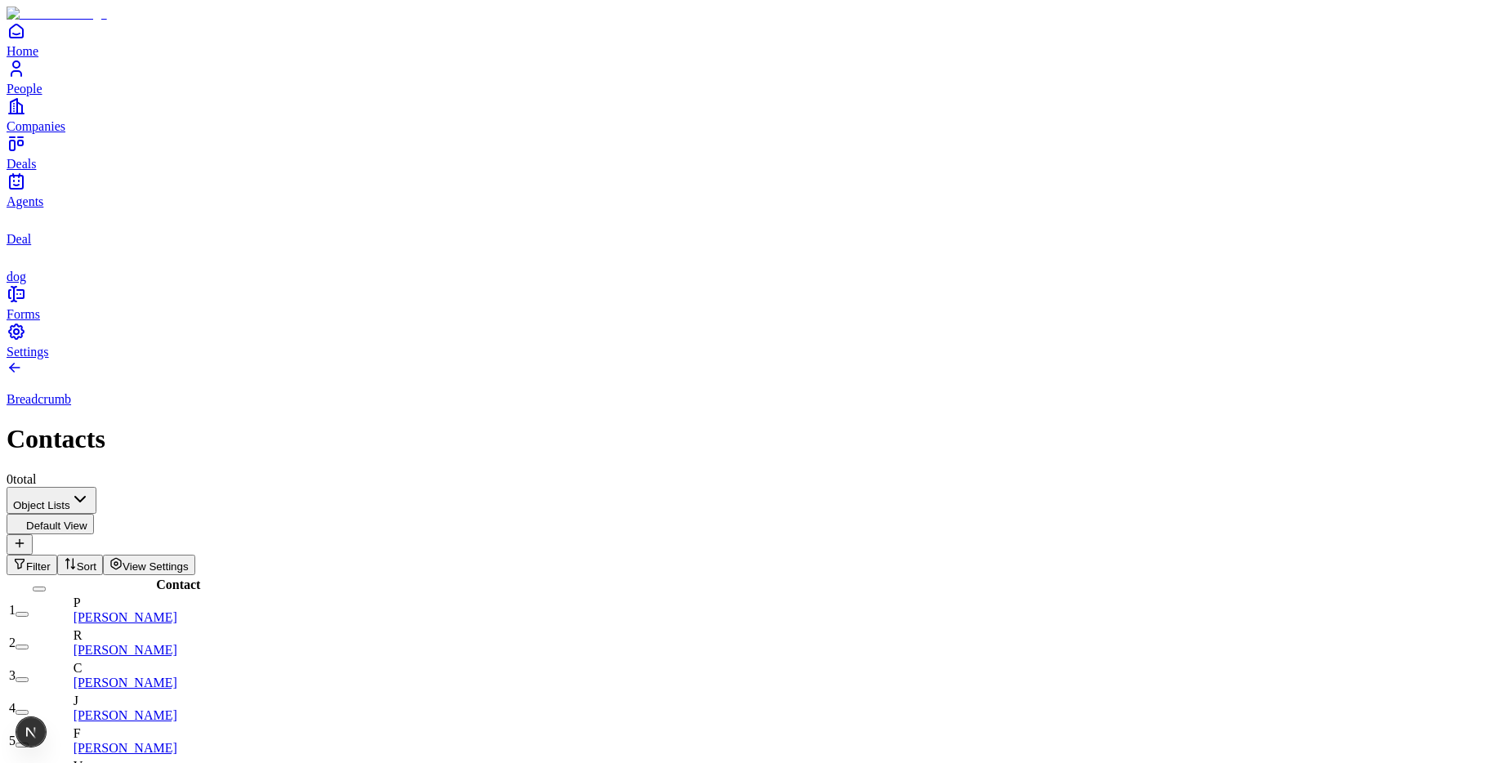
click at [189, 560] on span "View Settings" at bounding box center [156, 566] width 66 height 12
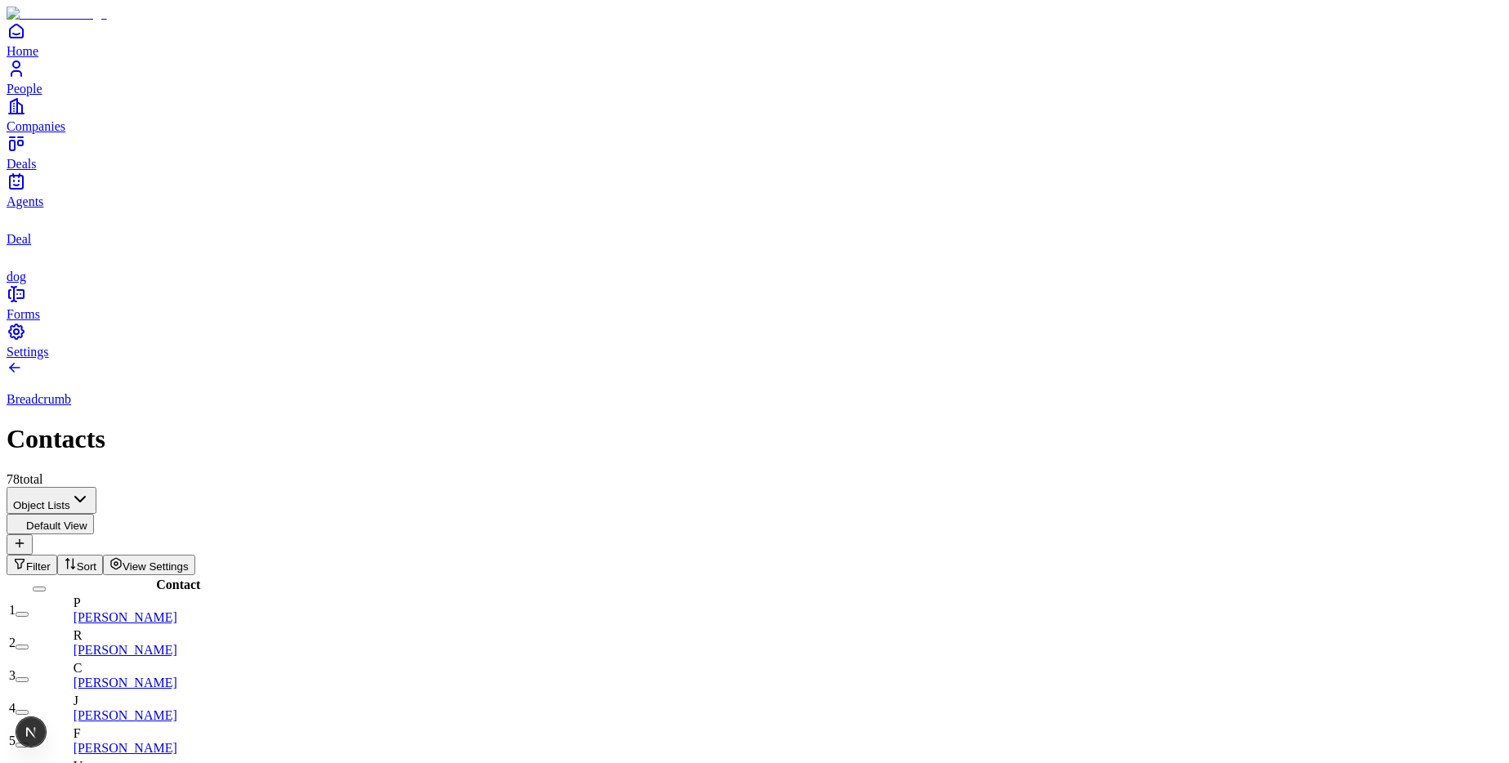
click at [195, 555] on button "View Settings" at bounding box center [149, 565] width 92 height 20
